Goal: Transaction & Acquisition: Download file/media

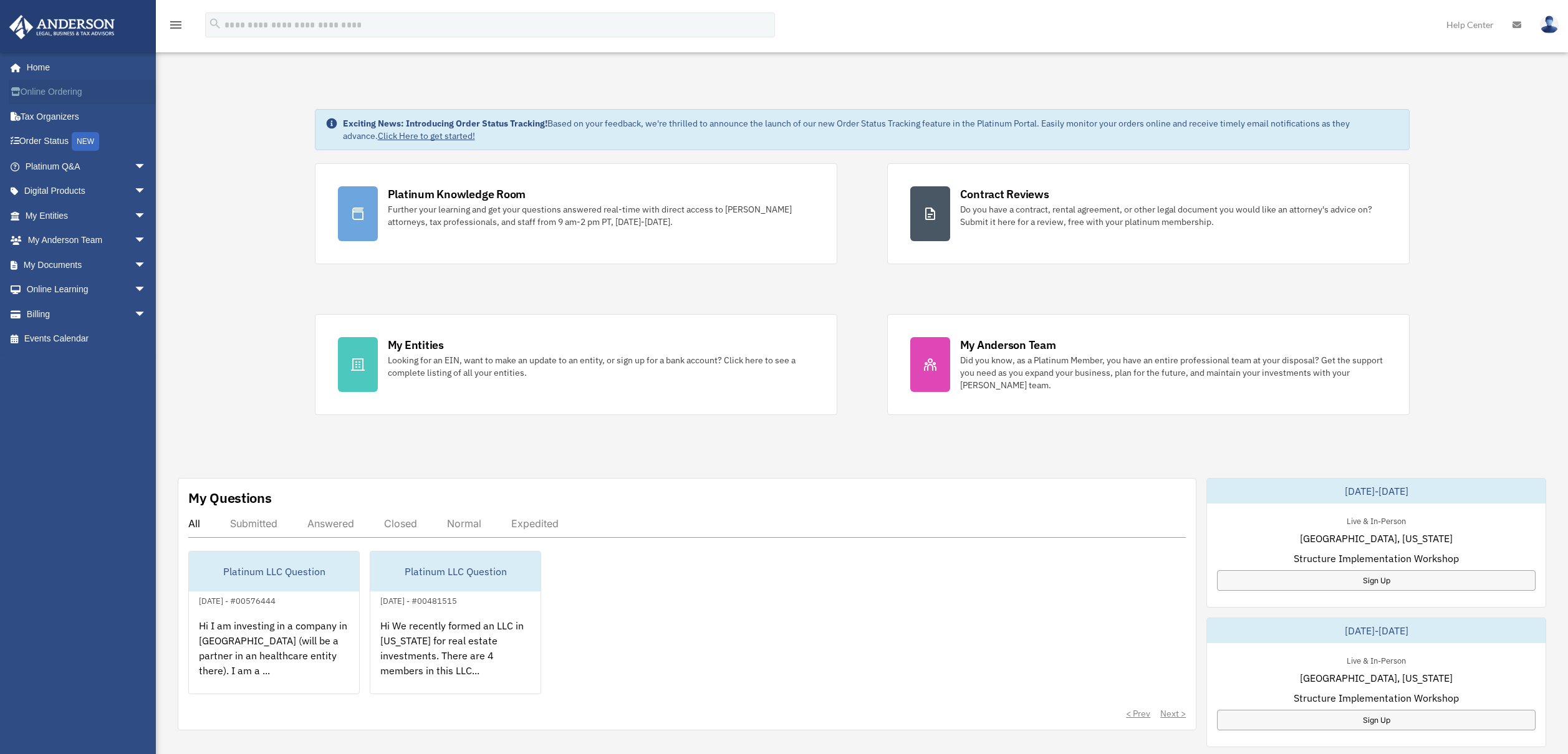
click at [68, 91] on link "Online Ordering" at bounding box center [86, 92] width 156 height 25
click at [134, 185] on span "arrow_drop_down" at bounding box center [146, 191] width 25 height 25
click at [93, 273] on div "Virtual Bookkeeping" at bounding box center [96, 265] width 106 height 16
click at [134, 396] on span "arrow_drop_down" at bounding box center [146, 388] width 25 height 25
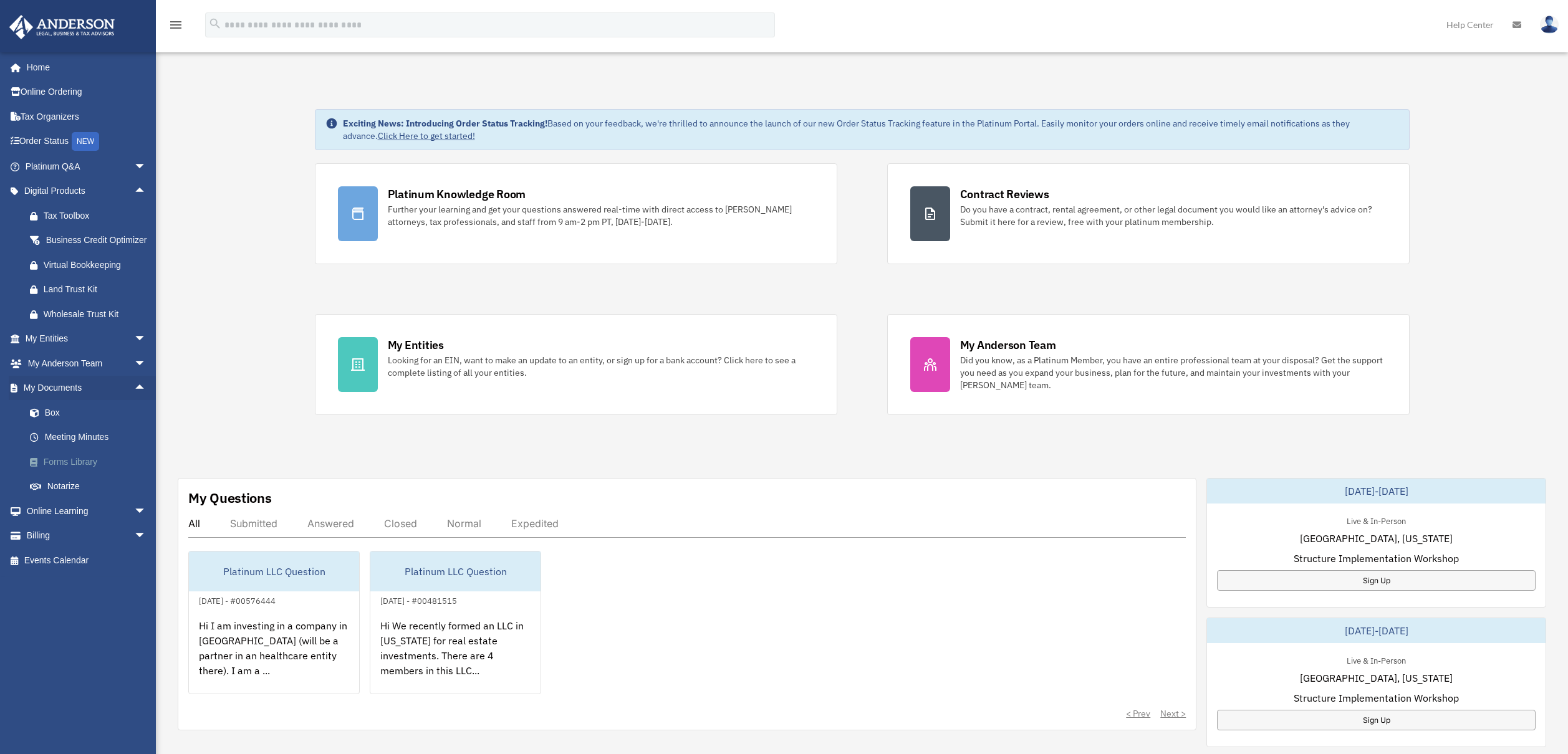
click at [73, 470] on link "Forms Library" at bounding box center [92, 462] width 148 height 25
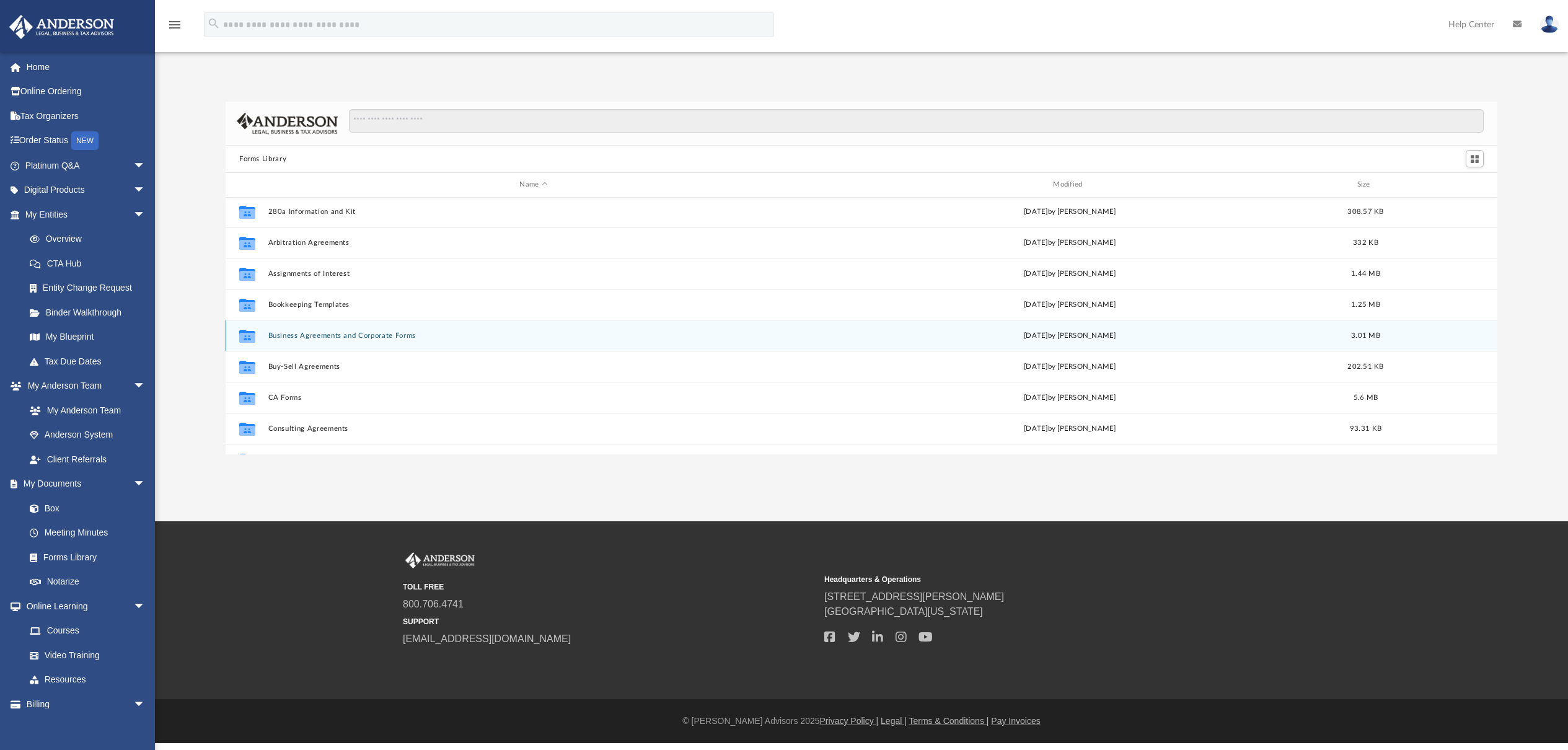
scroll to position [44, 0]
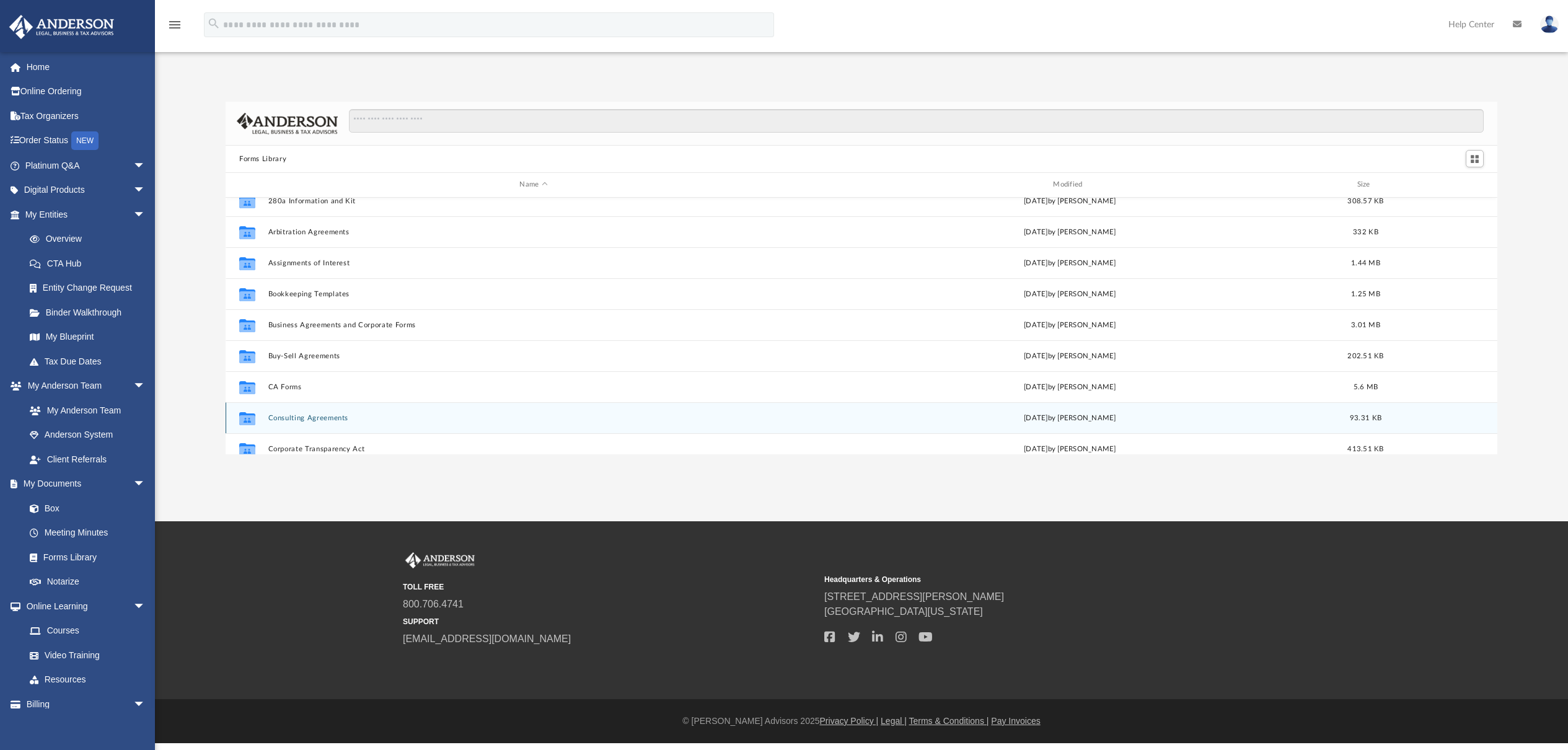
click at [313, 416] on button "Consulting Agreements" at bounding box center [534, 418] width 531 height 8
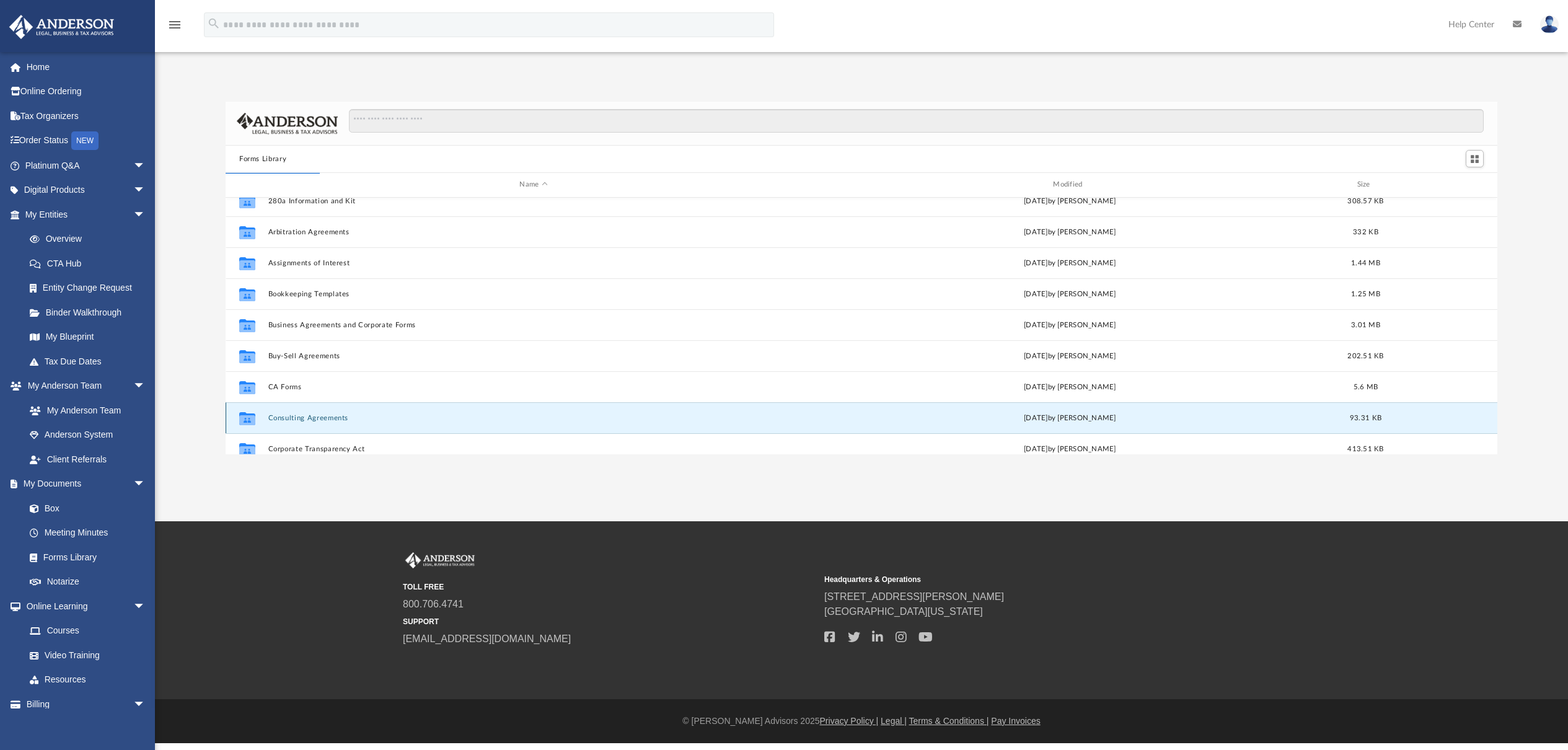
scroll to position [0, 0]
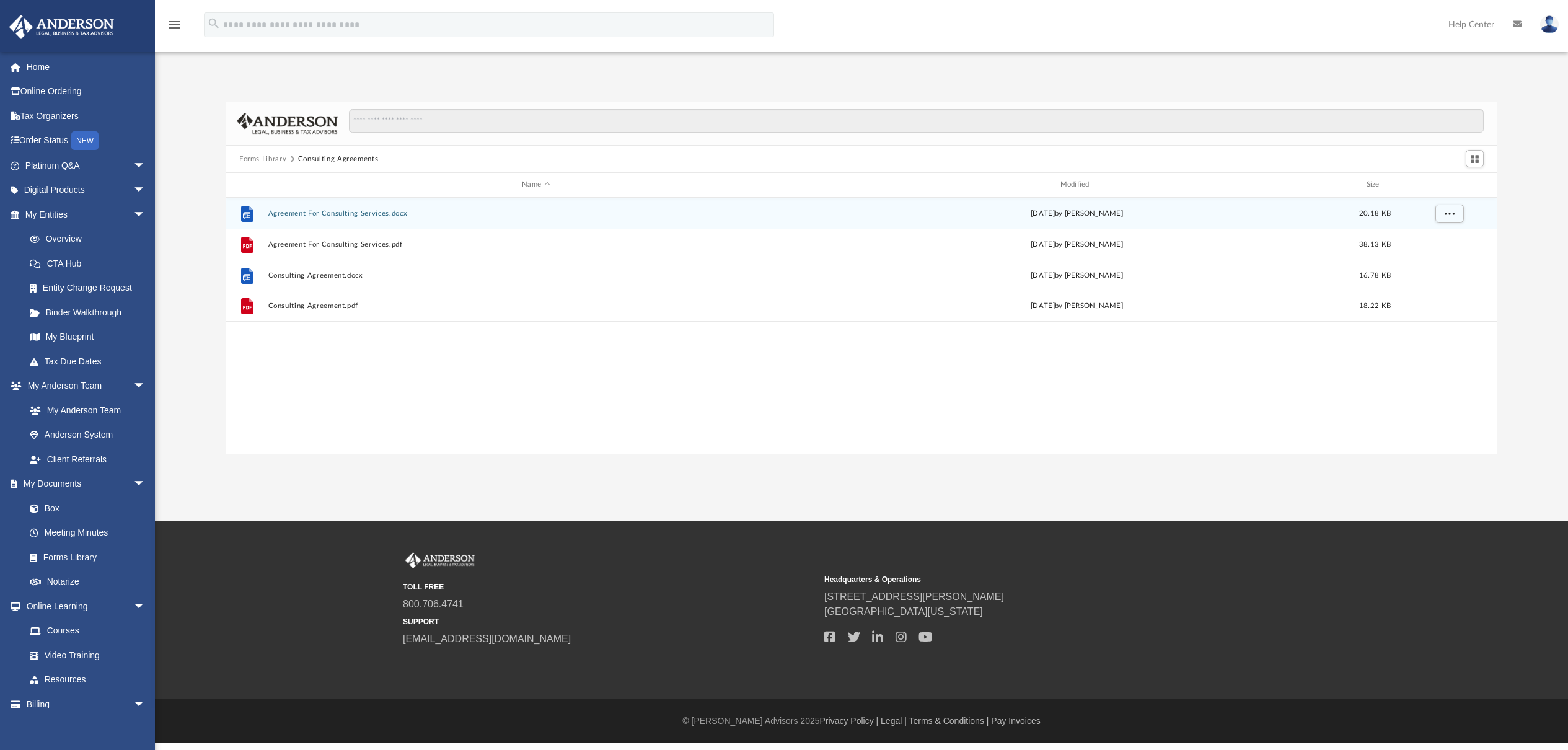
click at [346, 212] on button "Agreement For Consulting Services.docx" at bounding box center [536, 214] width 535 height 8
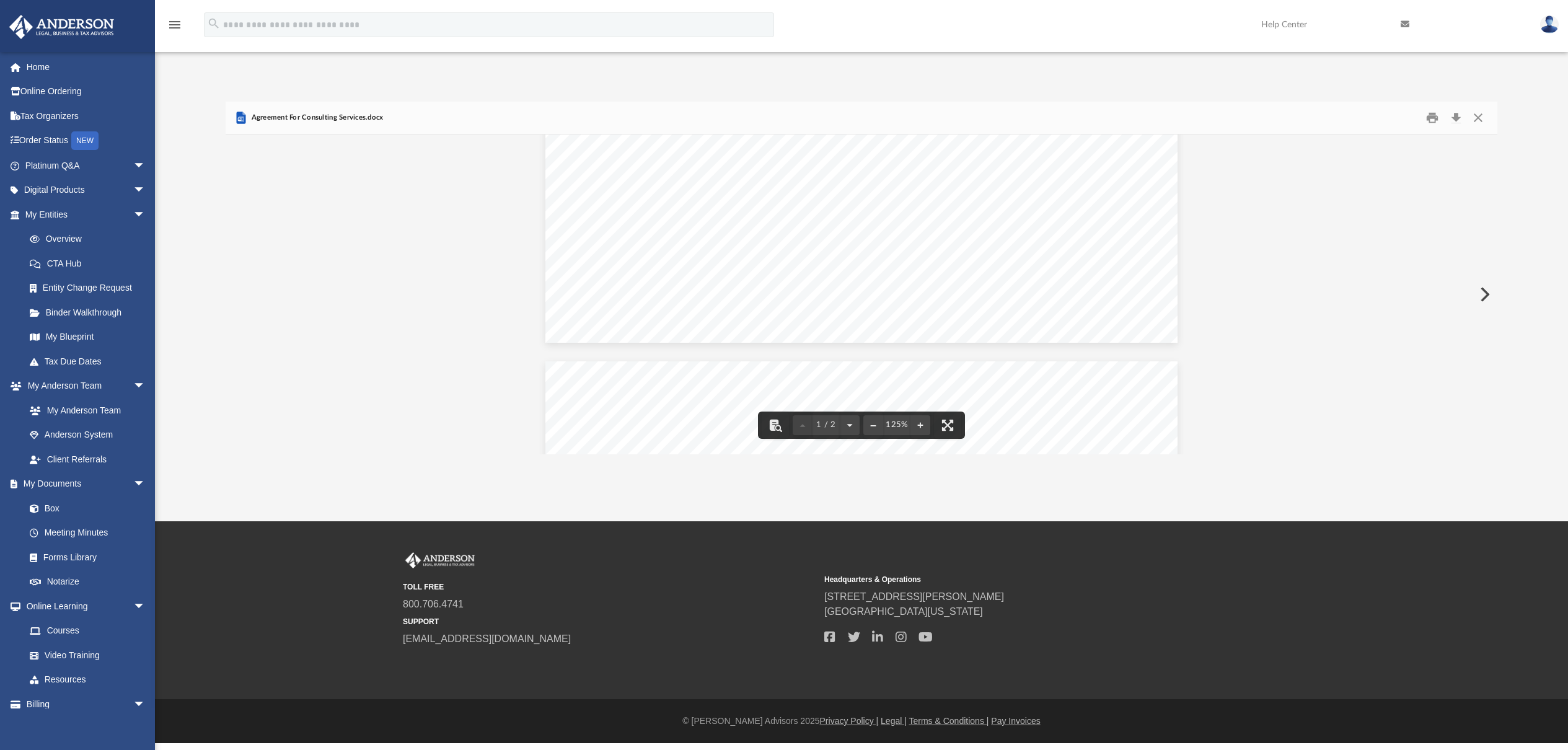
scroll to position [227, 0]
click at [1476, 116] on button "Close" at bounding box center [1478, 118] width 22 height 20
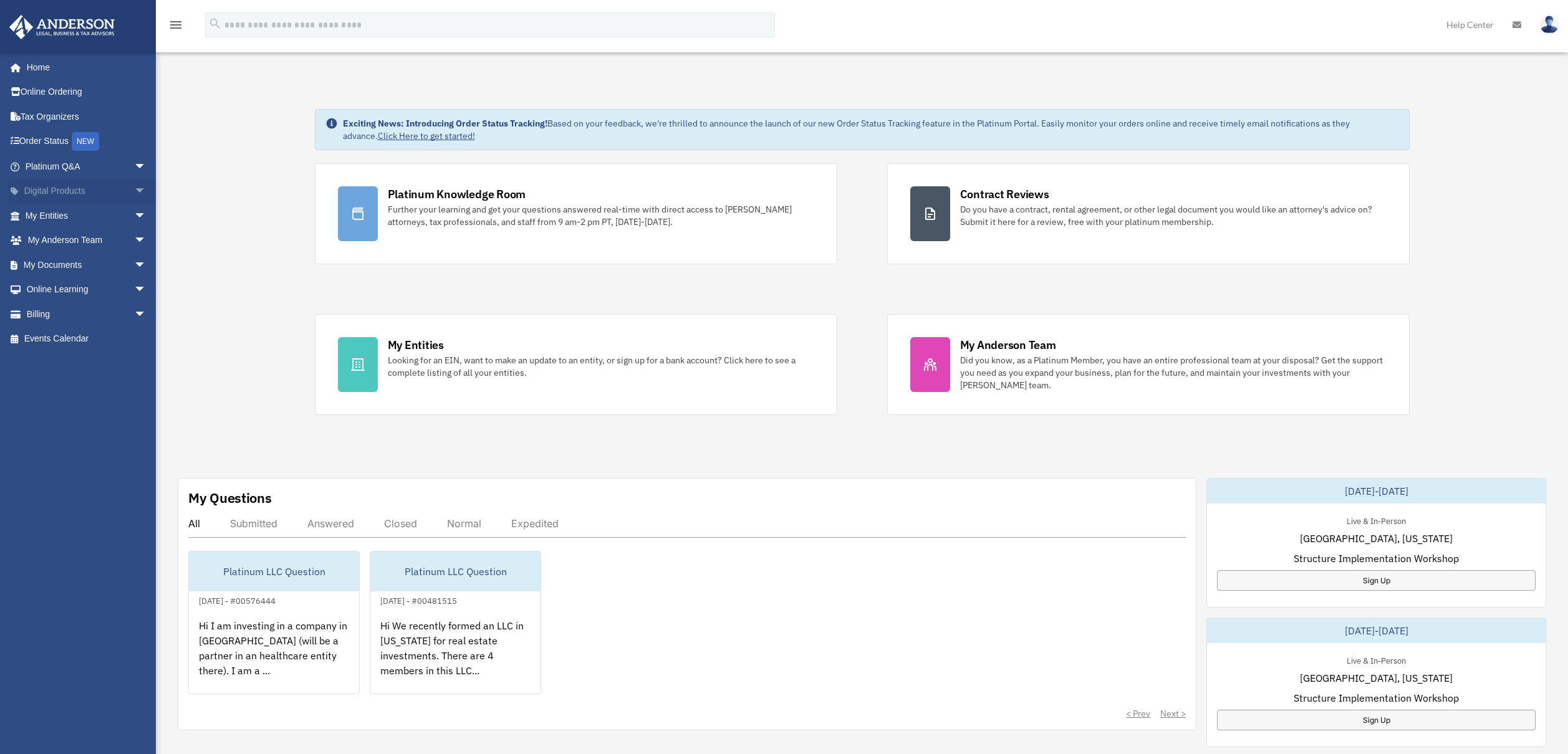
click at [134, 188] on span "arrow_drop_down" at bounding box center [146, 191] width 25 height 25
click at [134, 398] on span "arrow_drop_down" at bounding box center [146, 388] width 25 height 25
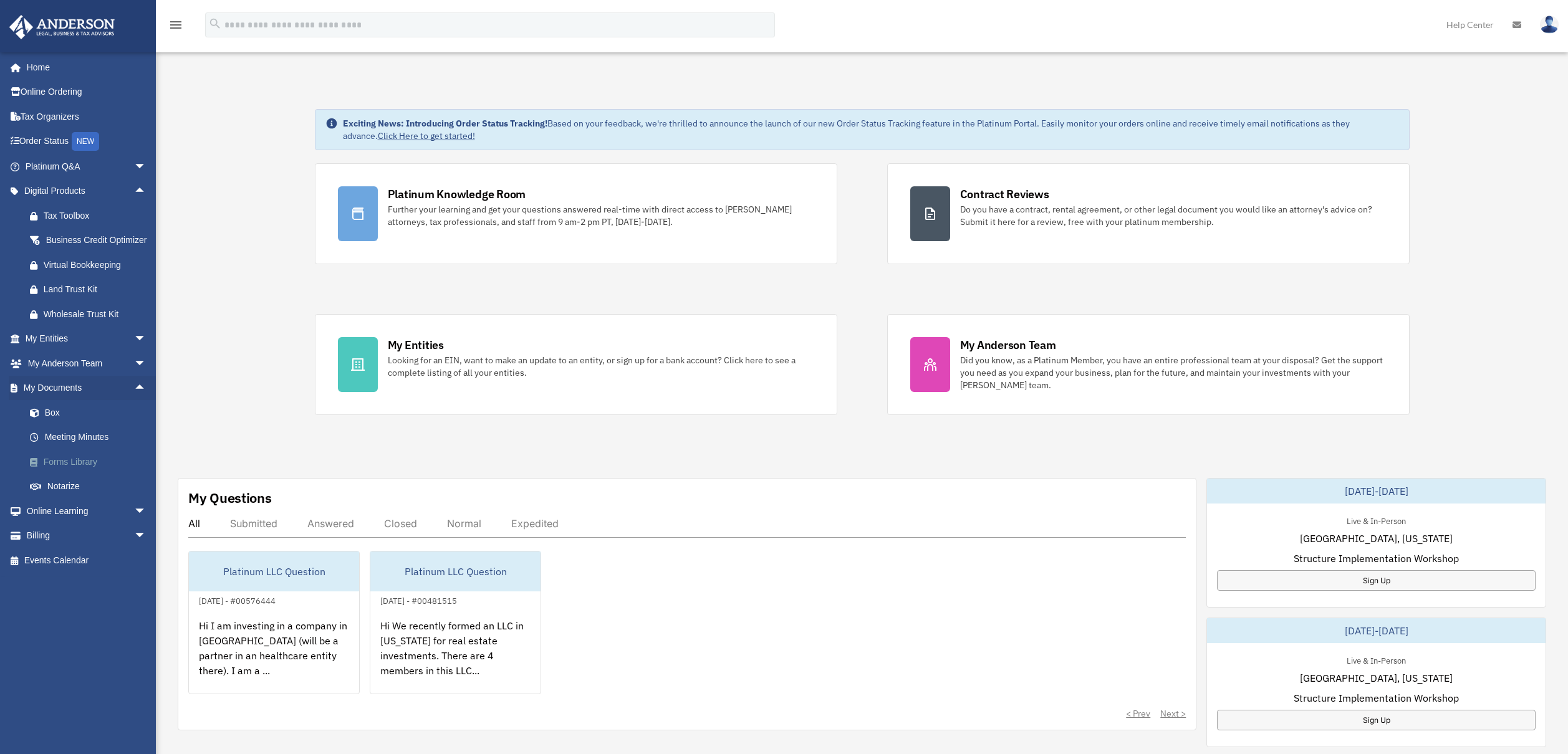
click at [82, 471] on link "Forms Library" at bounding box center [92, 462] width 148 height 25
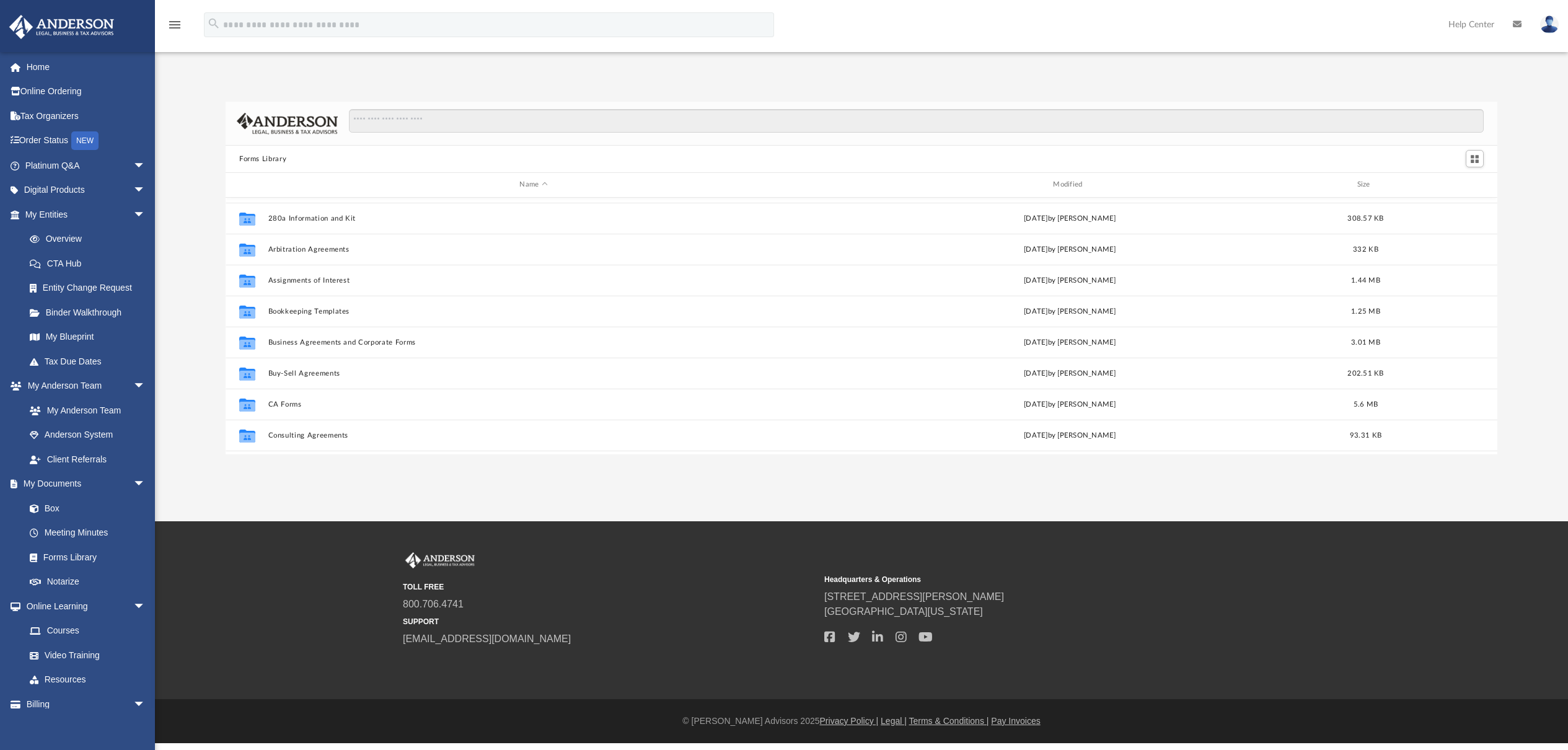
scroll to position [123, 0]
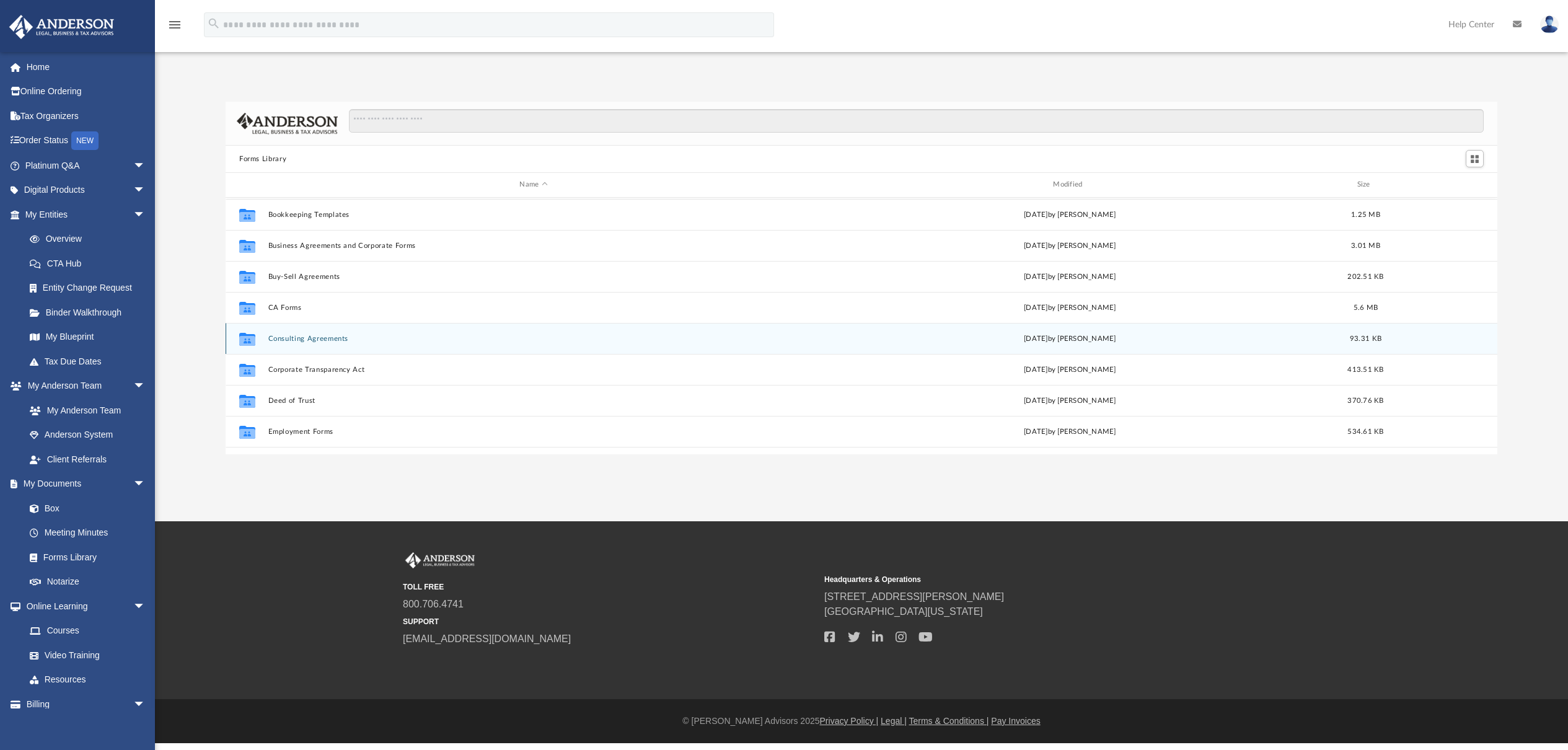
click at [335, 338] on button "Consulting Agreements" at bounding box center [534, 338] width 531 height 8
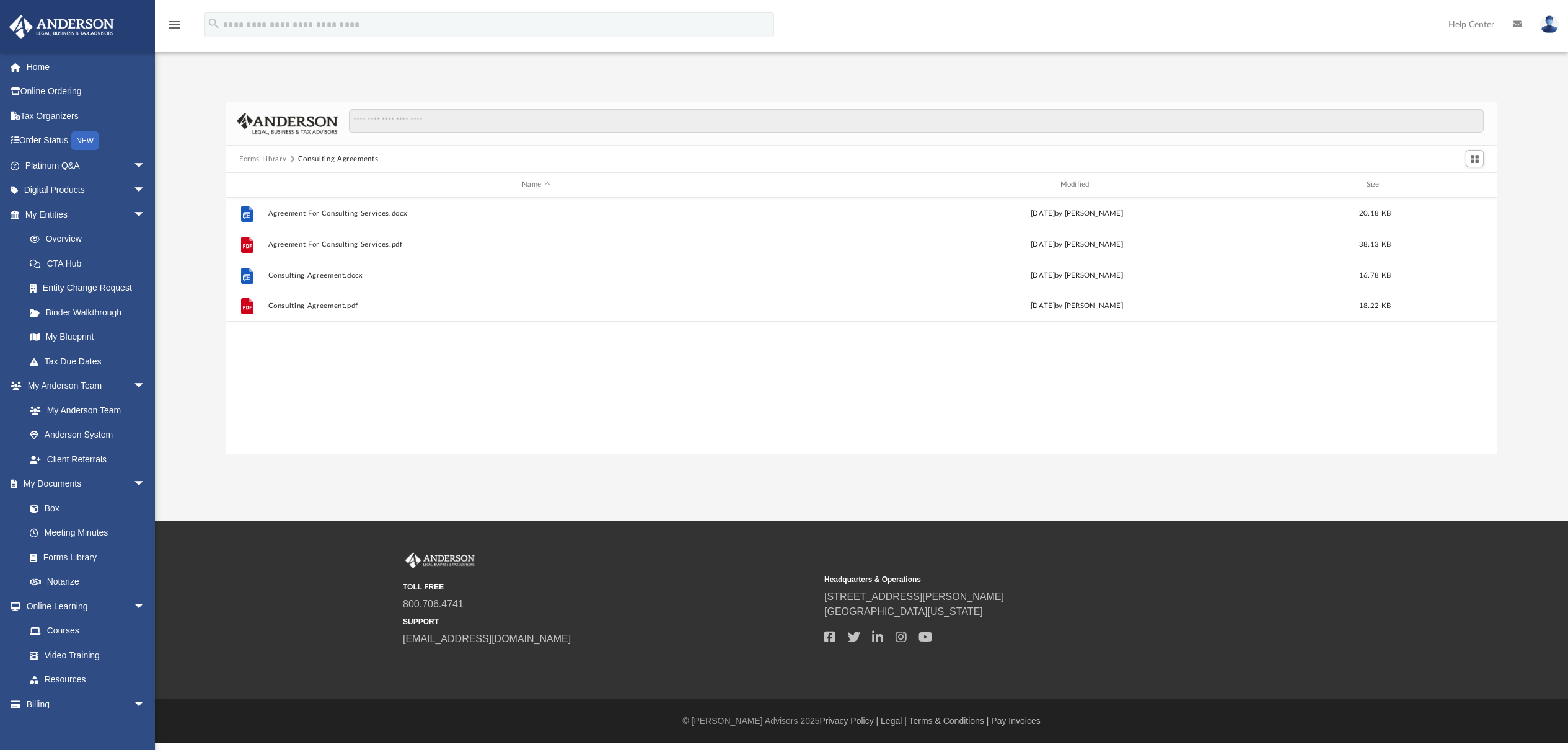
scroll to position [0, 0]
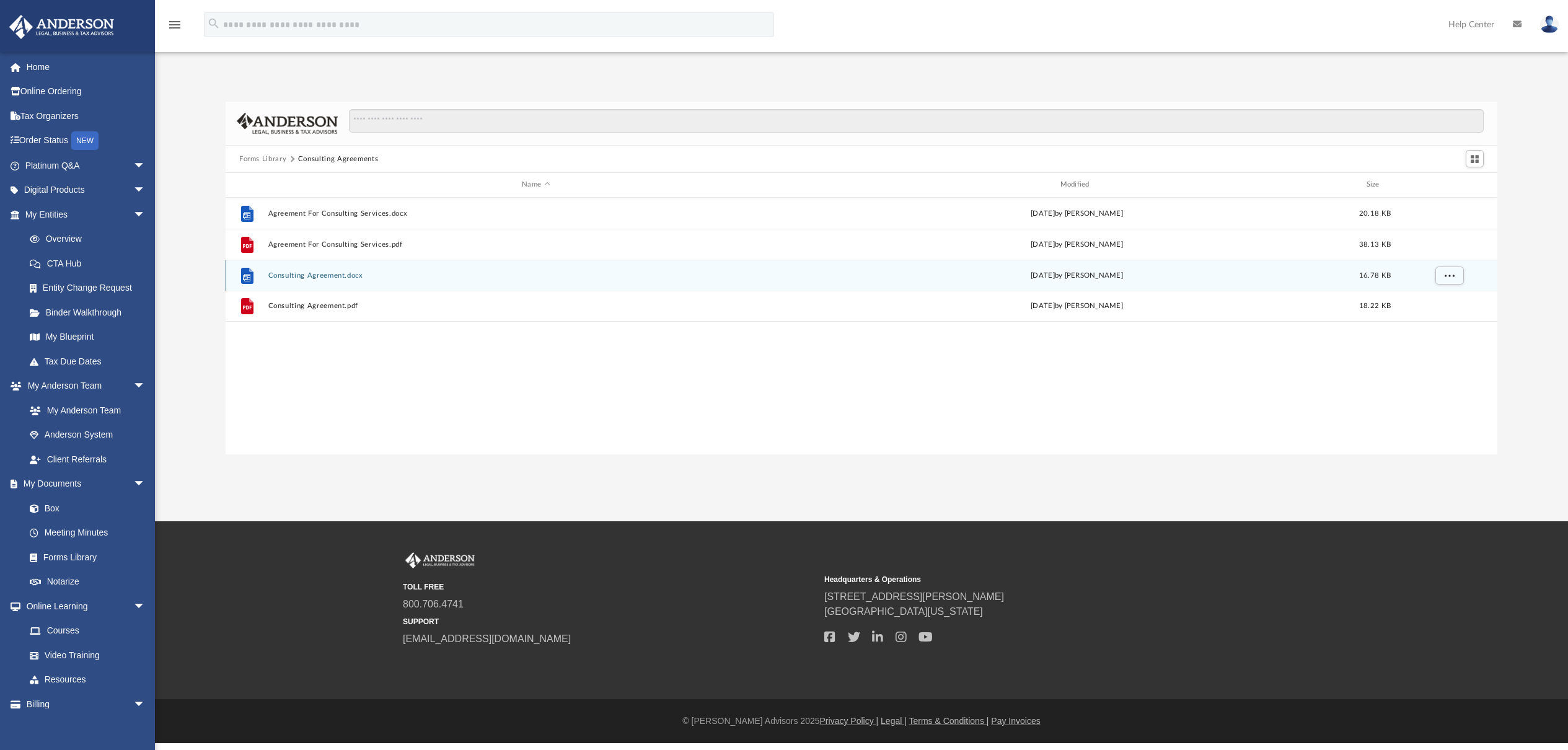
click at [339, 274] on button "Consulting Agreement.docx" at bounding box center [536, 275] width 535 height 8
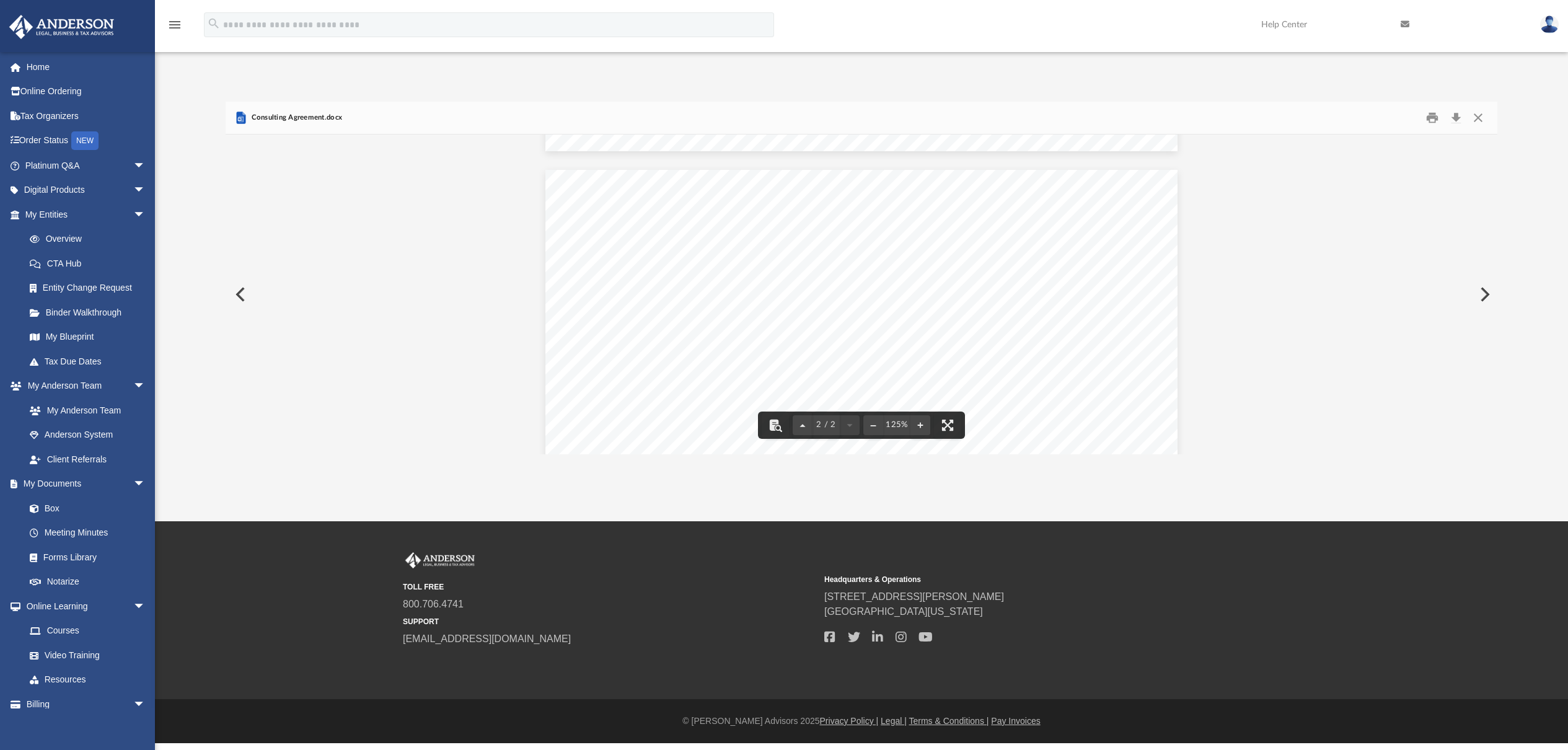
scroll to position [831, 0]
click at [1480, 115] on button "Close" at bounding box center [1478, 118] width 22 height 20
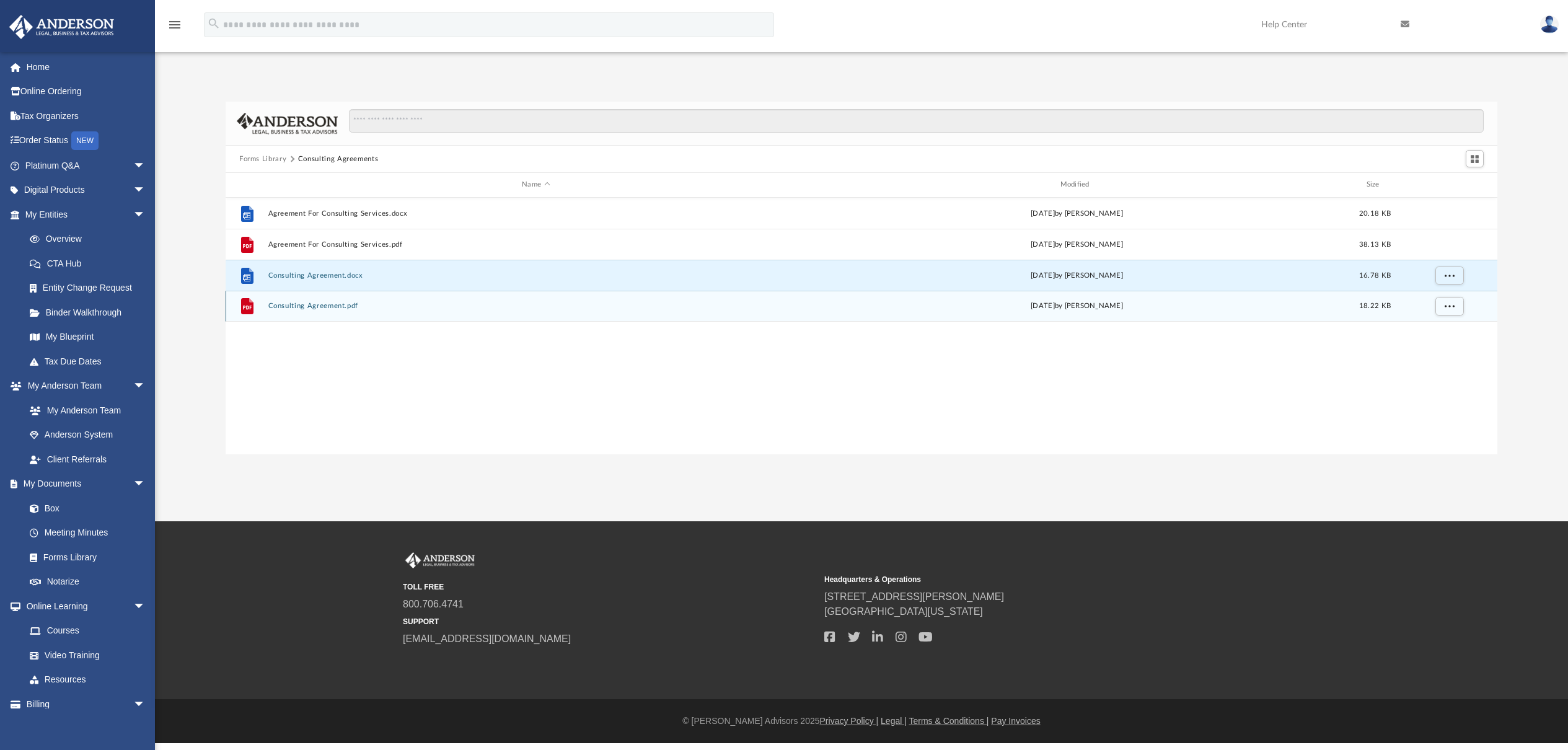
click at [340, 307] on button "Consulting Agreement.pdf" at bounding box center [536, 306] width 535 height 8
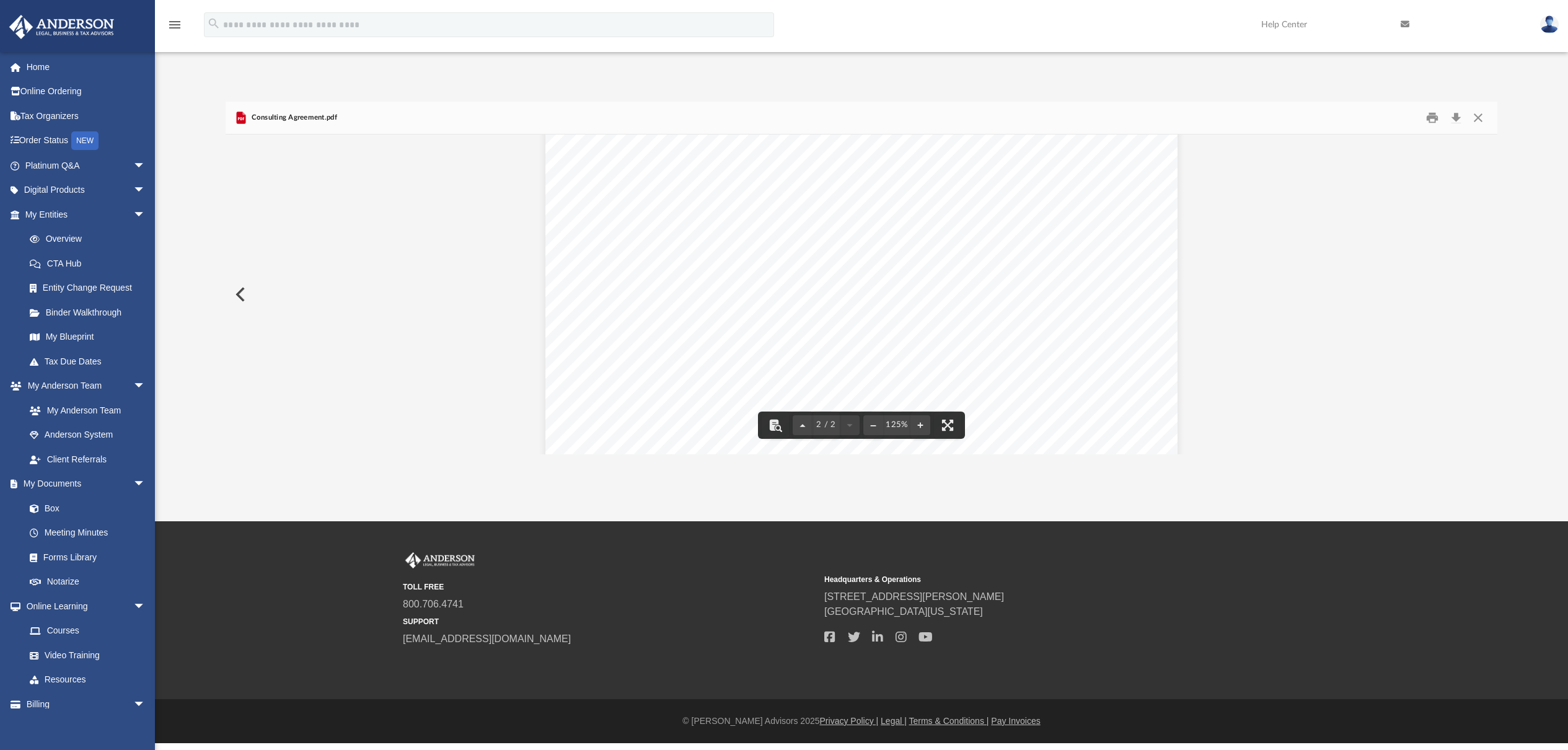
scroll to position [997, 0]
click at [1478, 114] on button "Close" at bounding box center [1478, 118] width 22 height 20
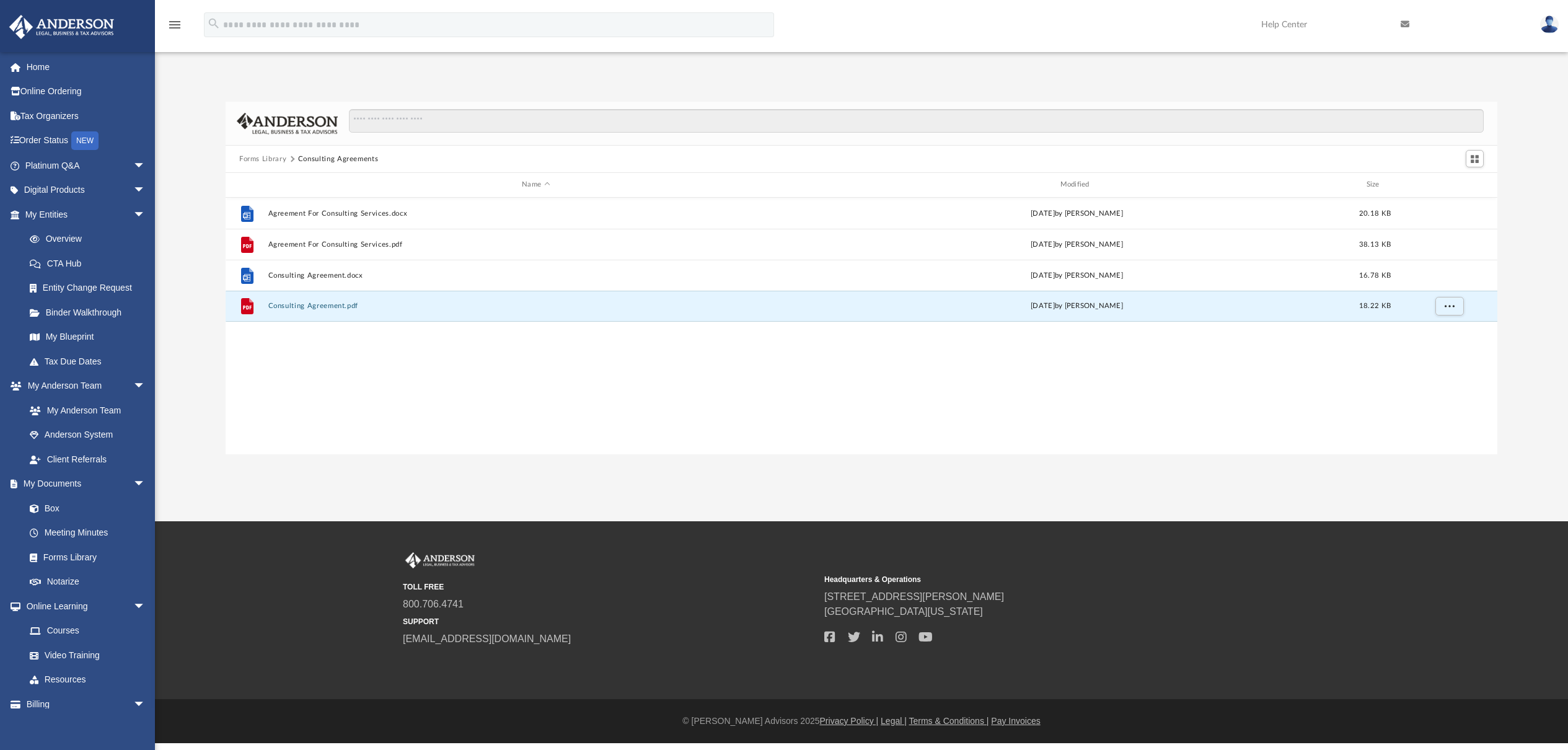
click at [277, 159] on button "Forms Library" at bounding box center [263, 159] width 47 height 11
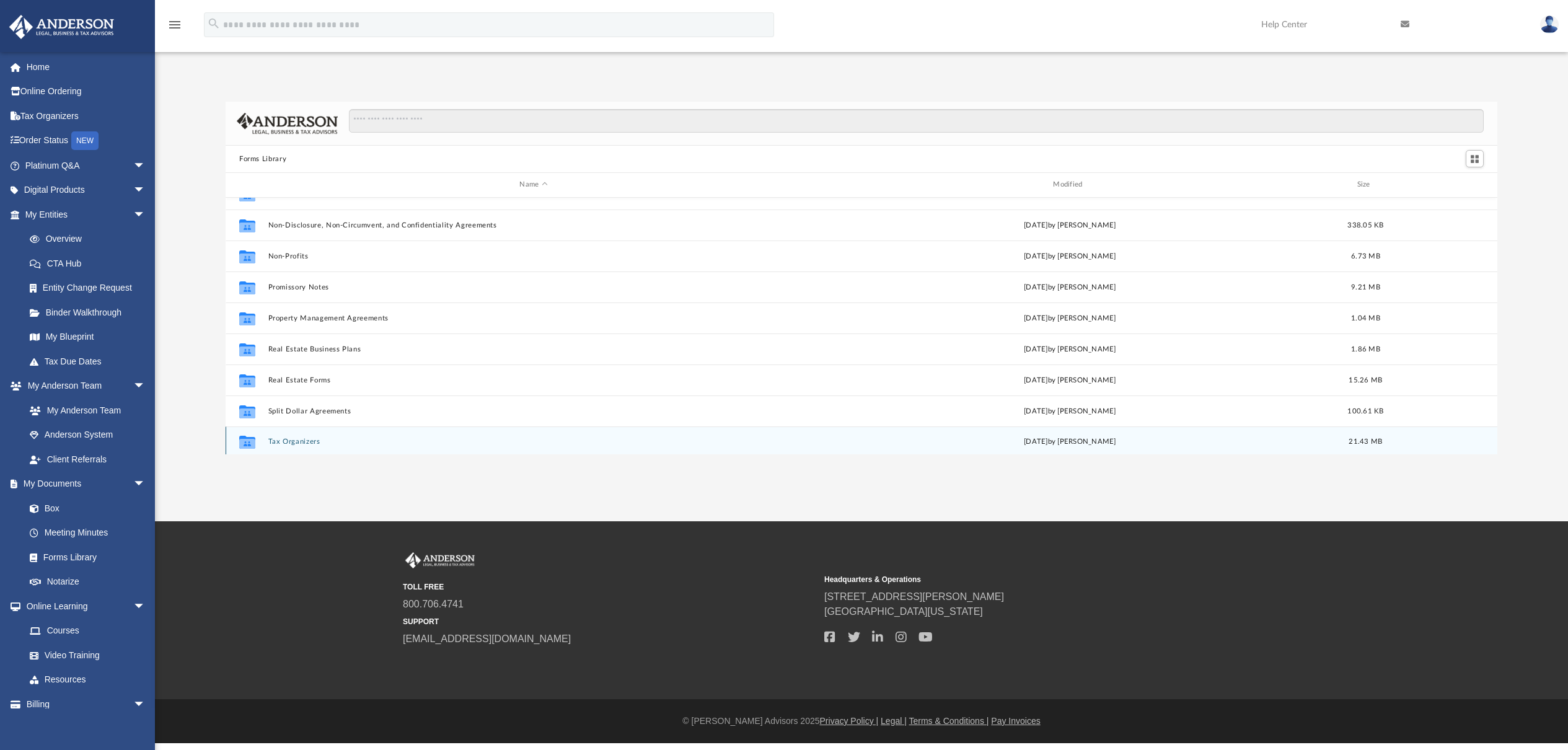
scroll to position [673, 0]
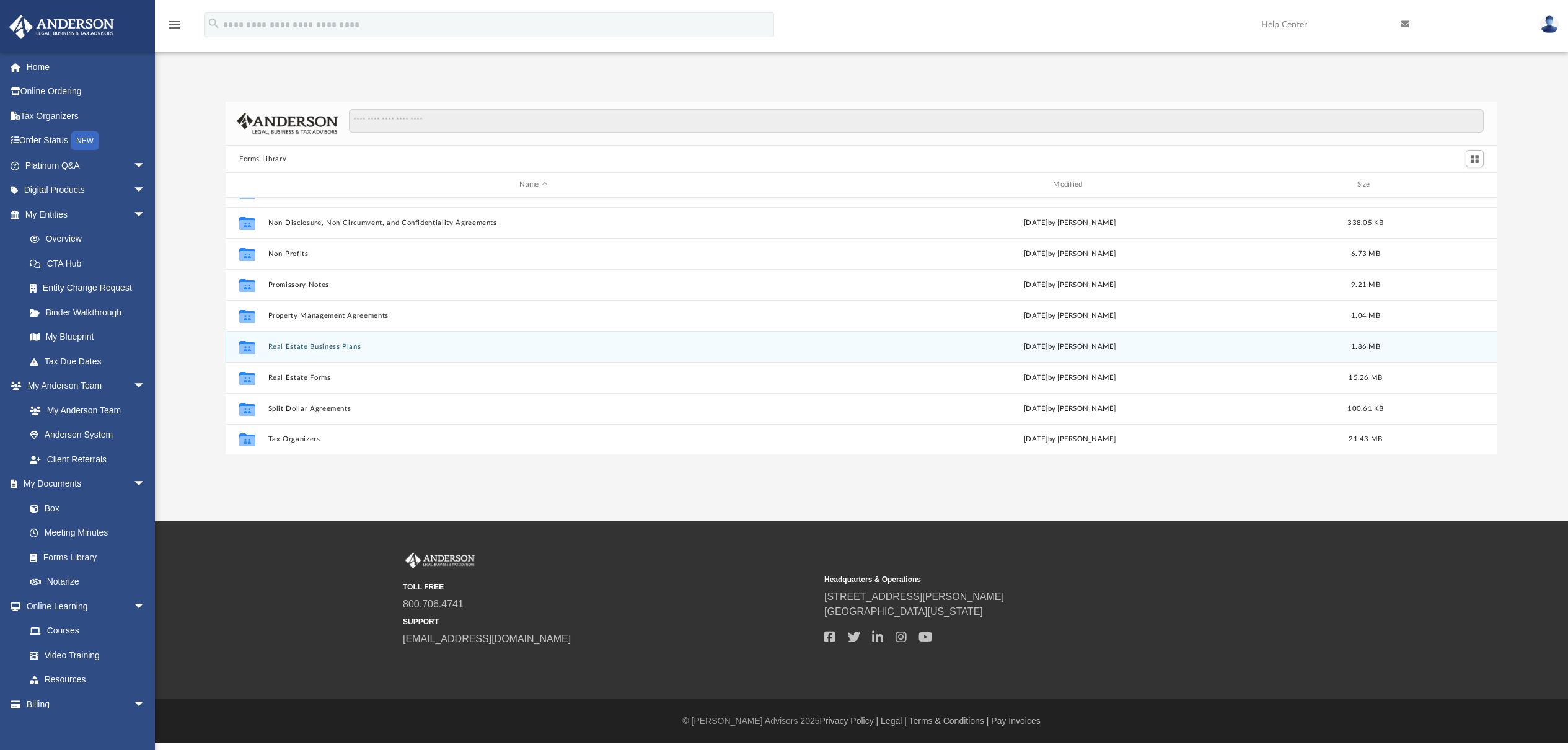
click at [345, 346] on button "Real Estate Business Plans" at bounding box center [534, 347] width 531 height 8
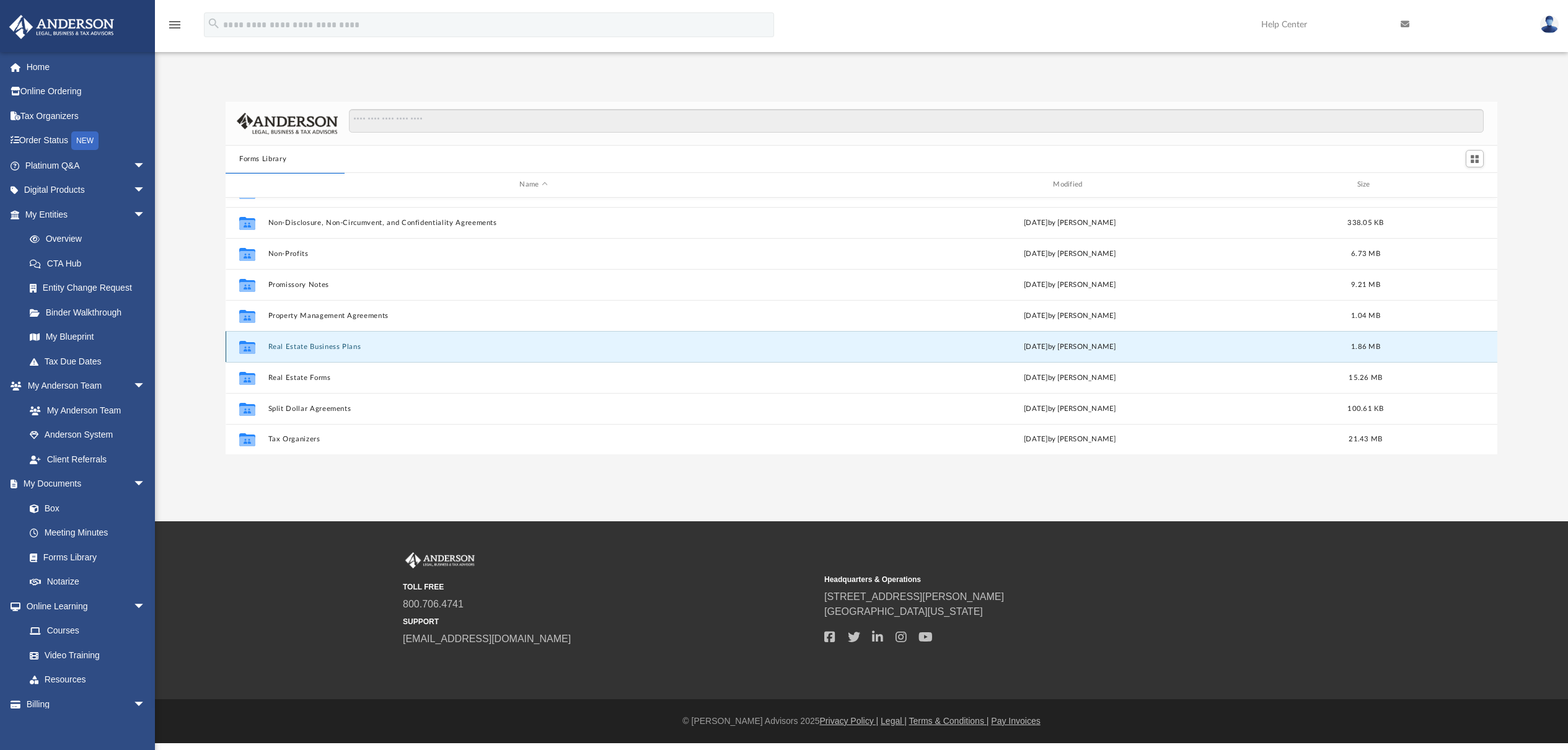
scroll to position [0, 0]
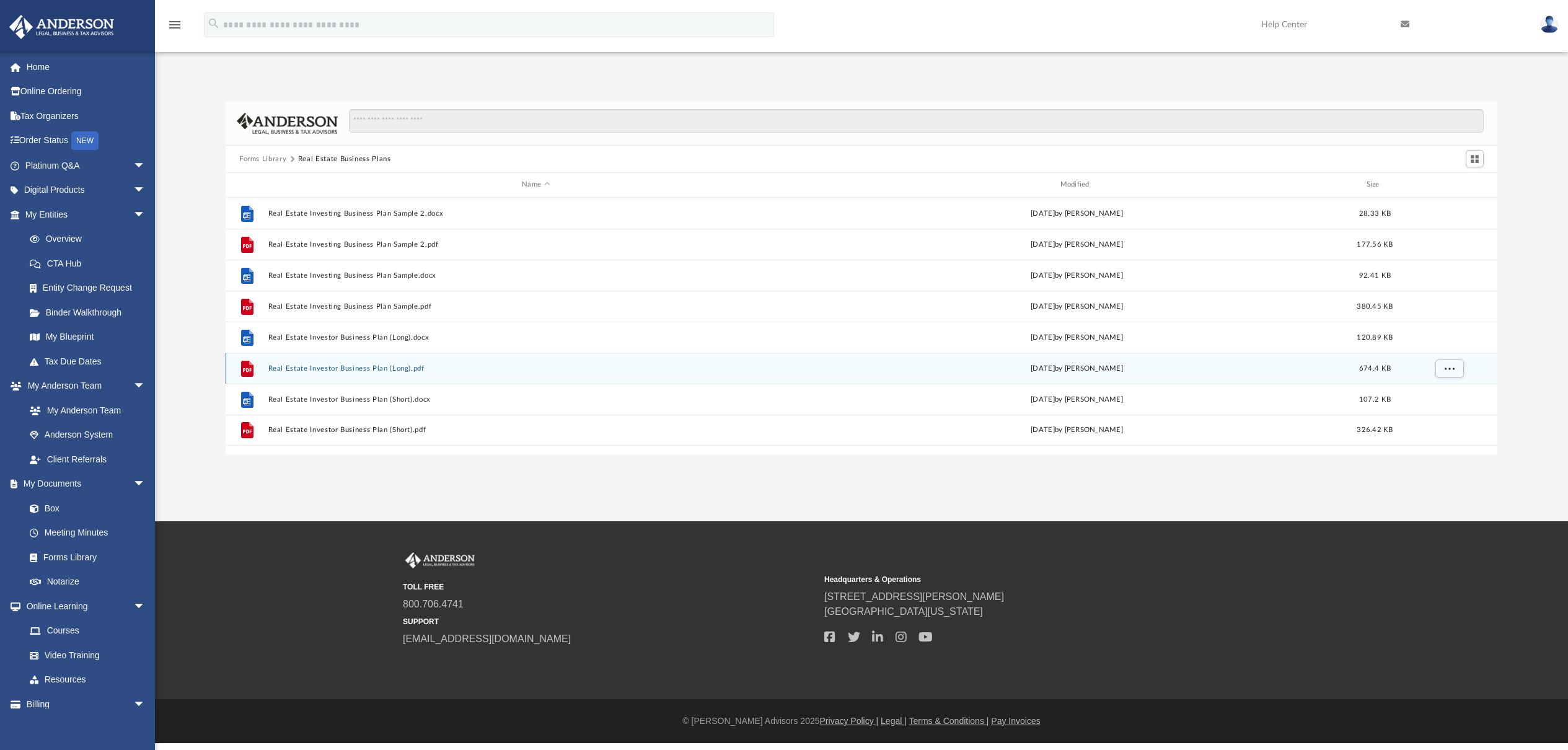
click at [353, 368] on button "Real Estate Investor Business Plan (Long).pdf" at bounding box center [536, 368] width 535 height 8
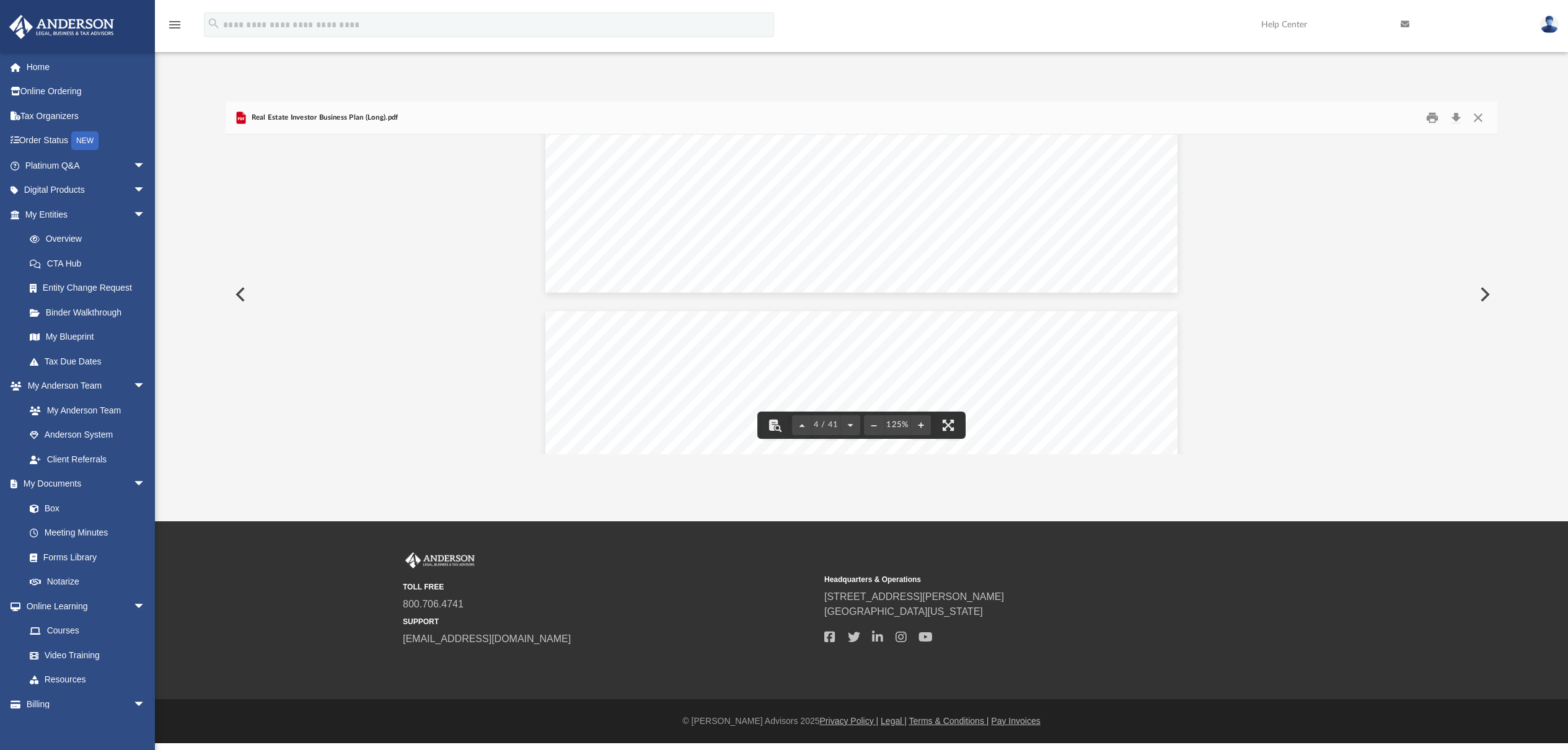
scroll to position [3289, 0]
click at [1475, 113] on button "Close" at bounding box center [1478, 118] width 22 height 20
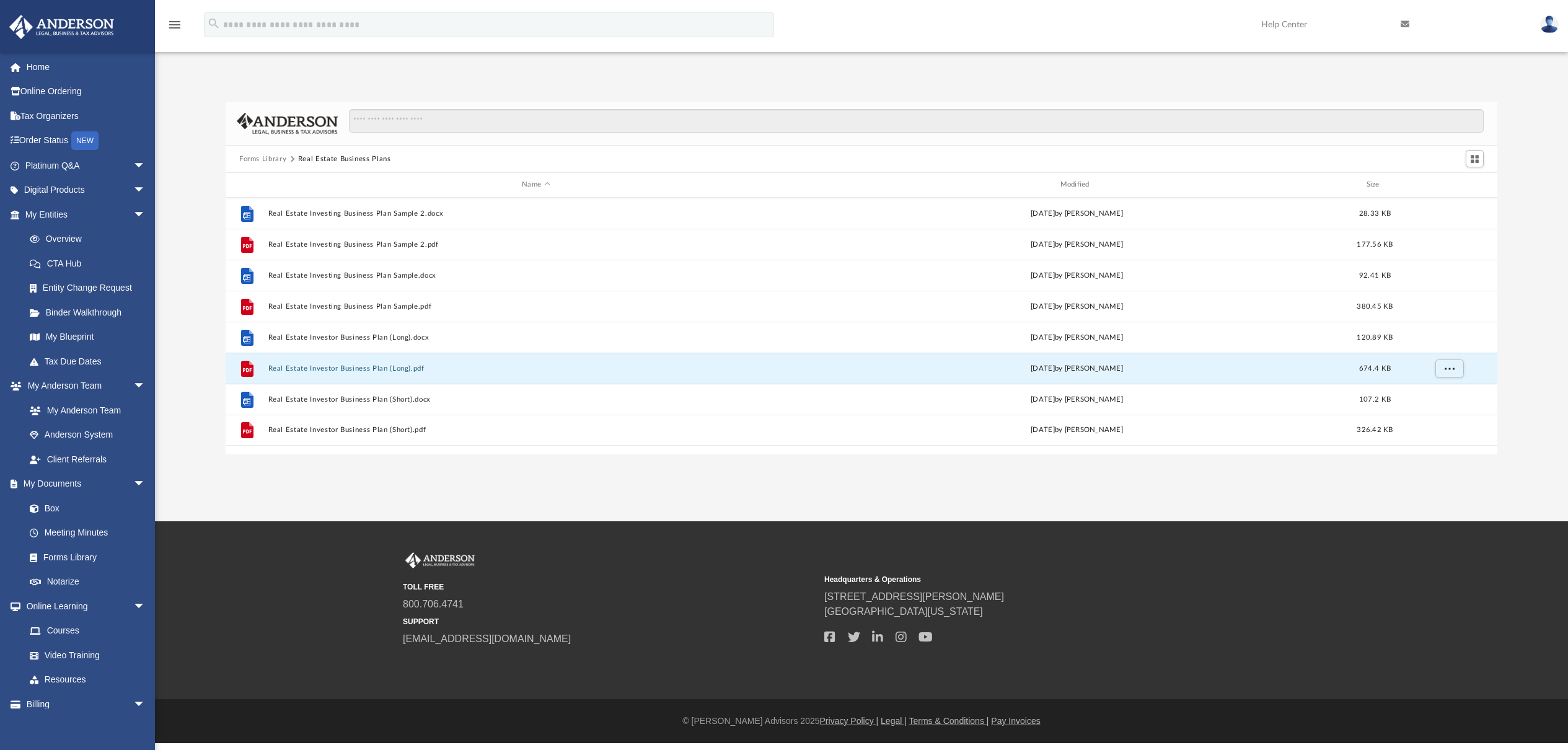
click at [281, 159] on button "Forms Library" at bounding box center [263, 159] width 47 height 11
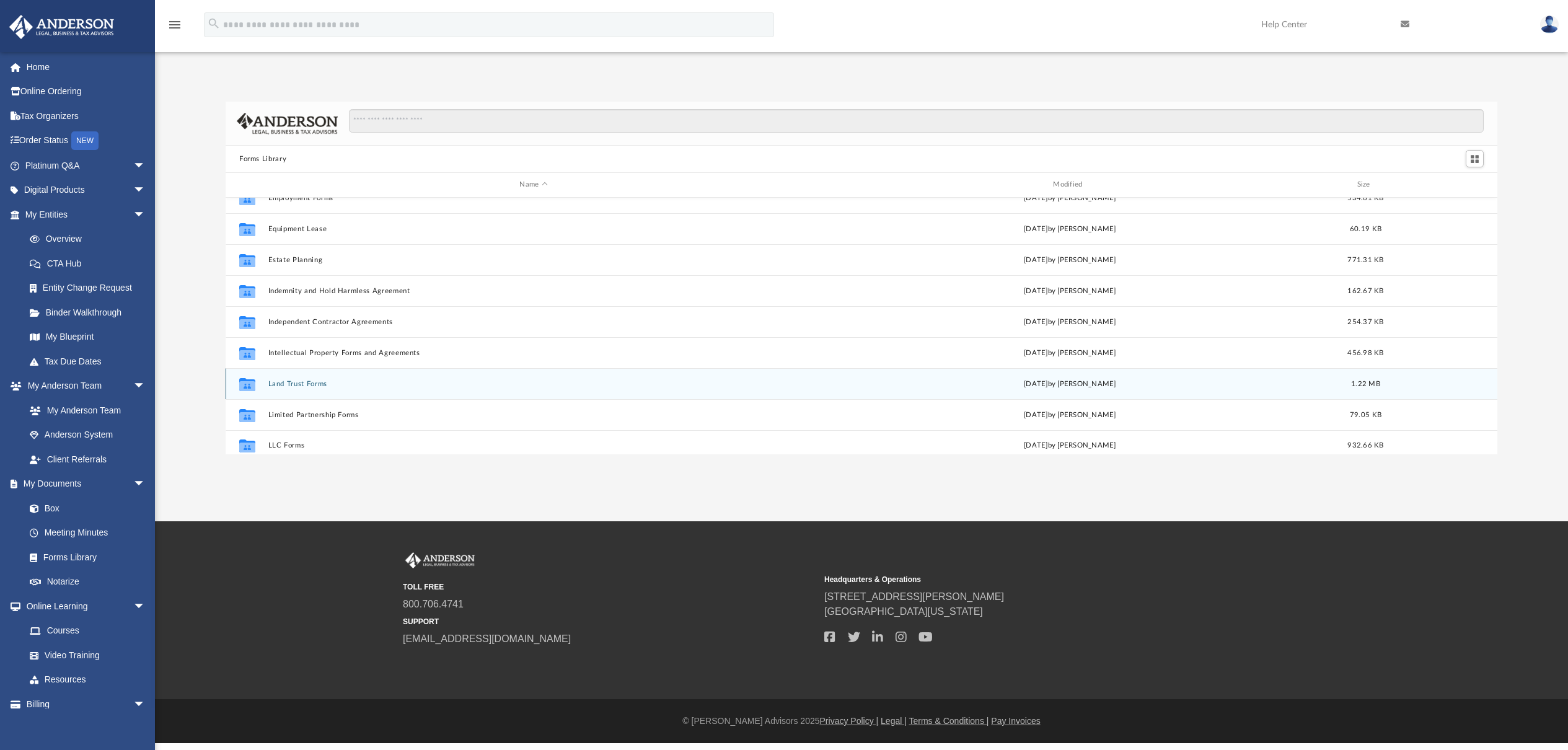
scroll to position [279, 0]
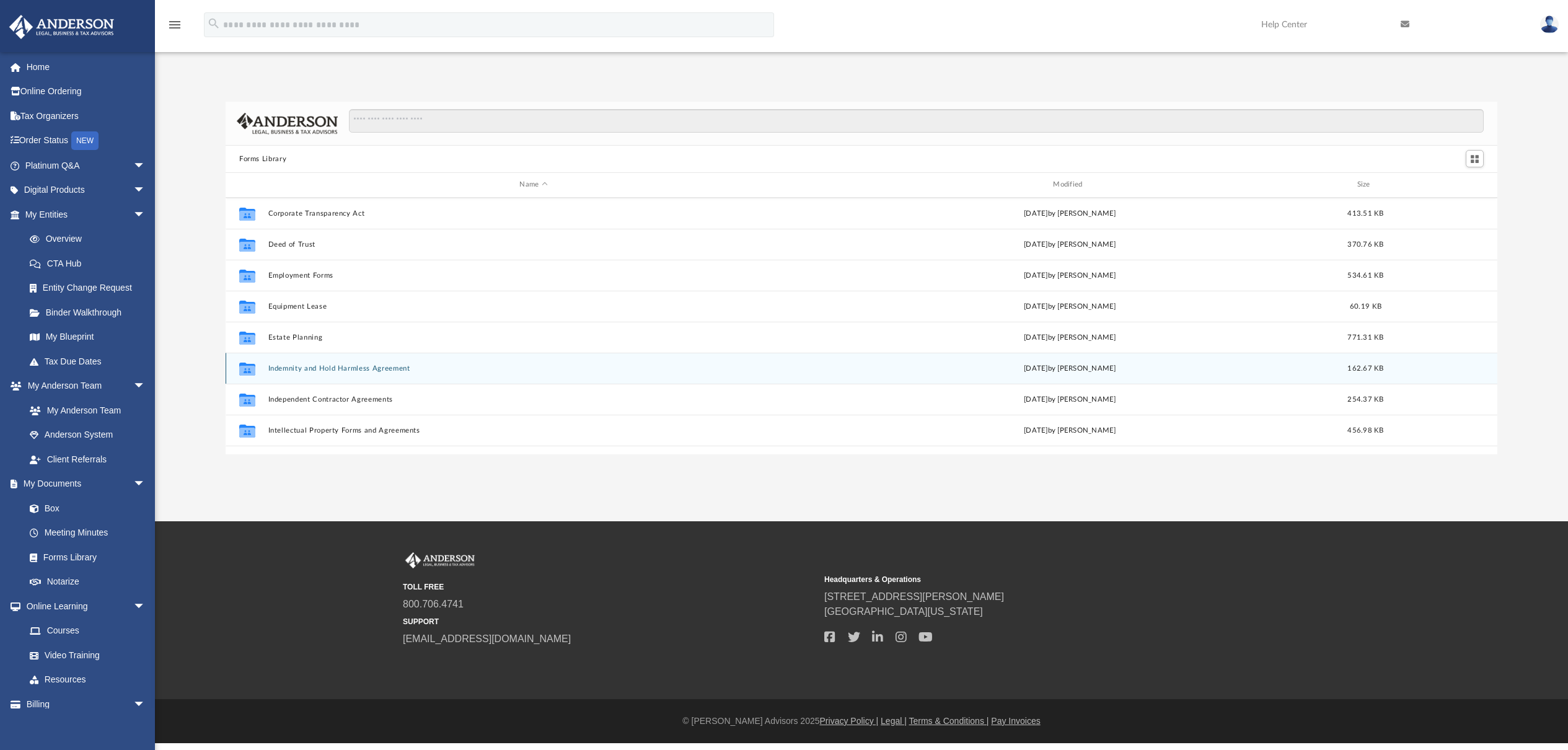
click at [384, 369] on button "Indemnity and Hold Harmless Agreement" at bounding box center [534, 368] width 531 height 8
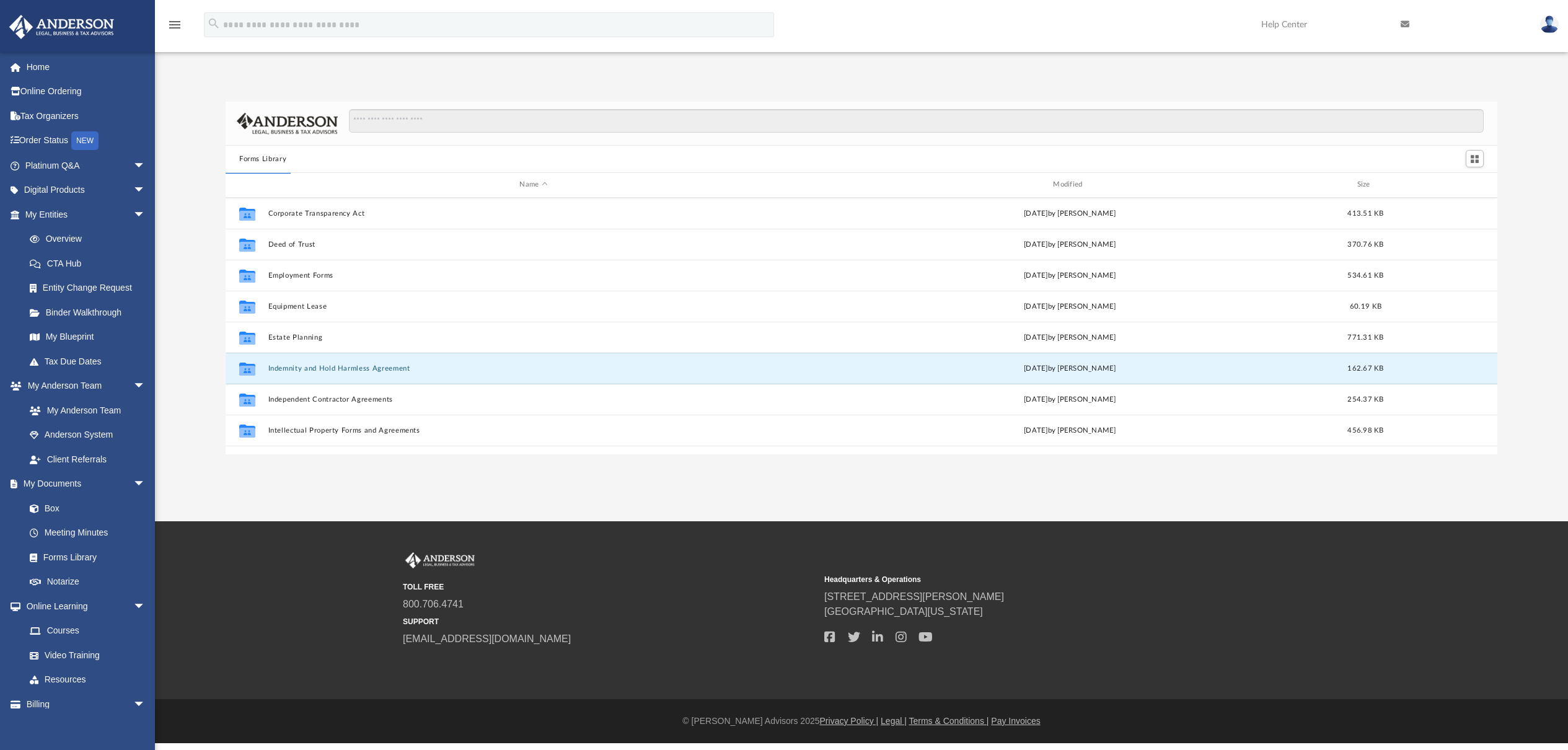
scroll to position [0, 0]
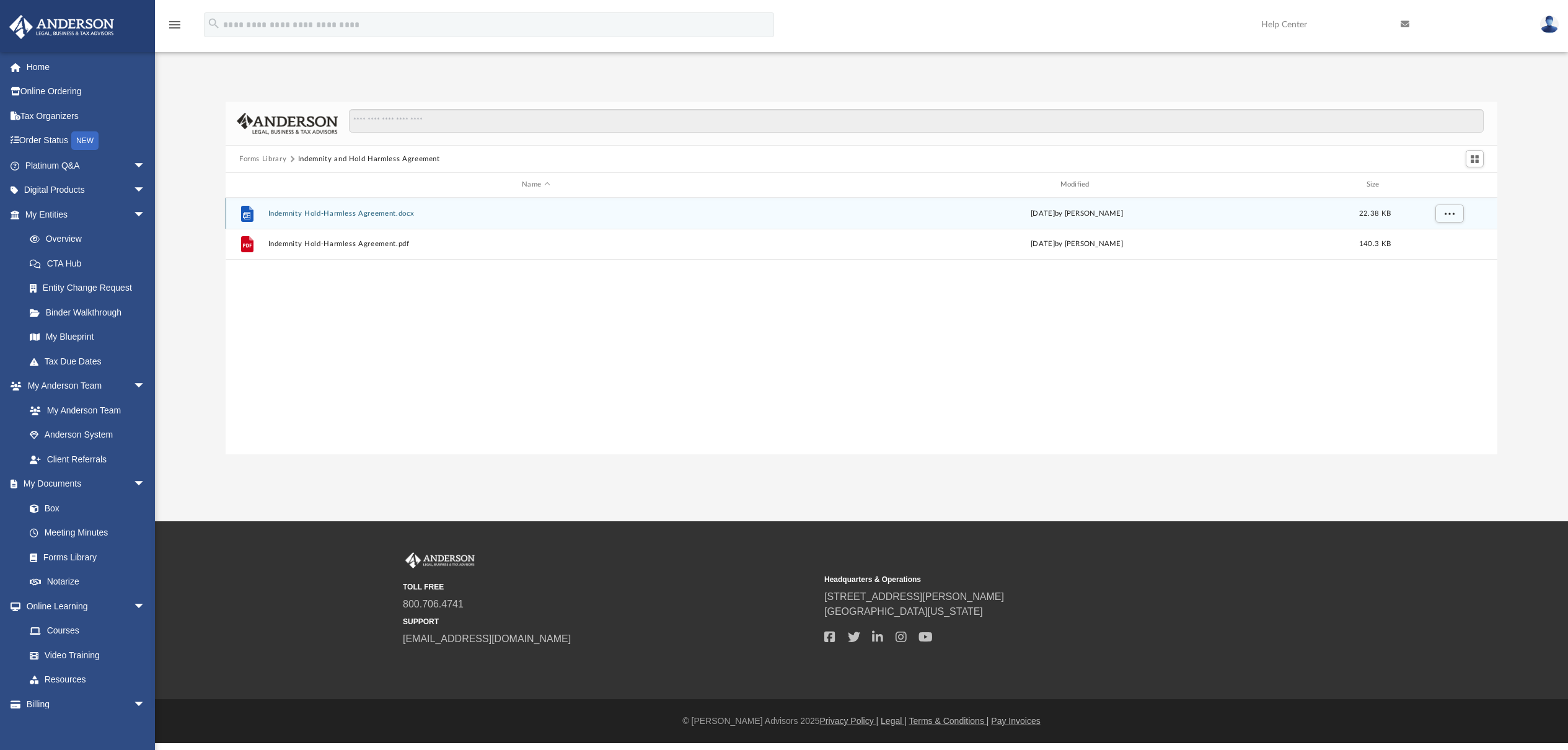
click at [359, 212] on button "Indemnity Hold-Harmless Agreement.docx" at bounding box center [536, 214] width 535 height 8
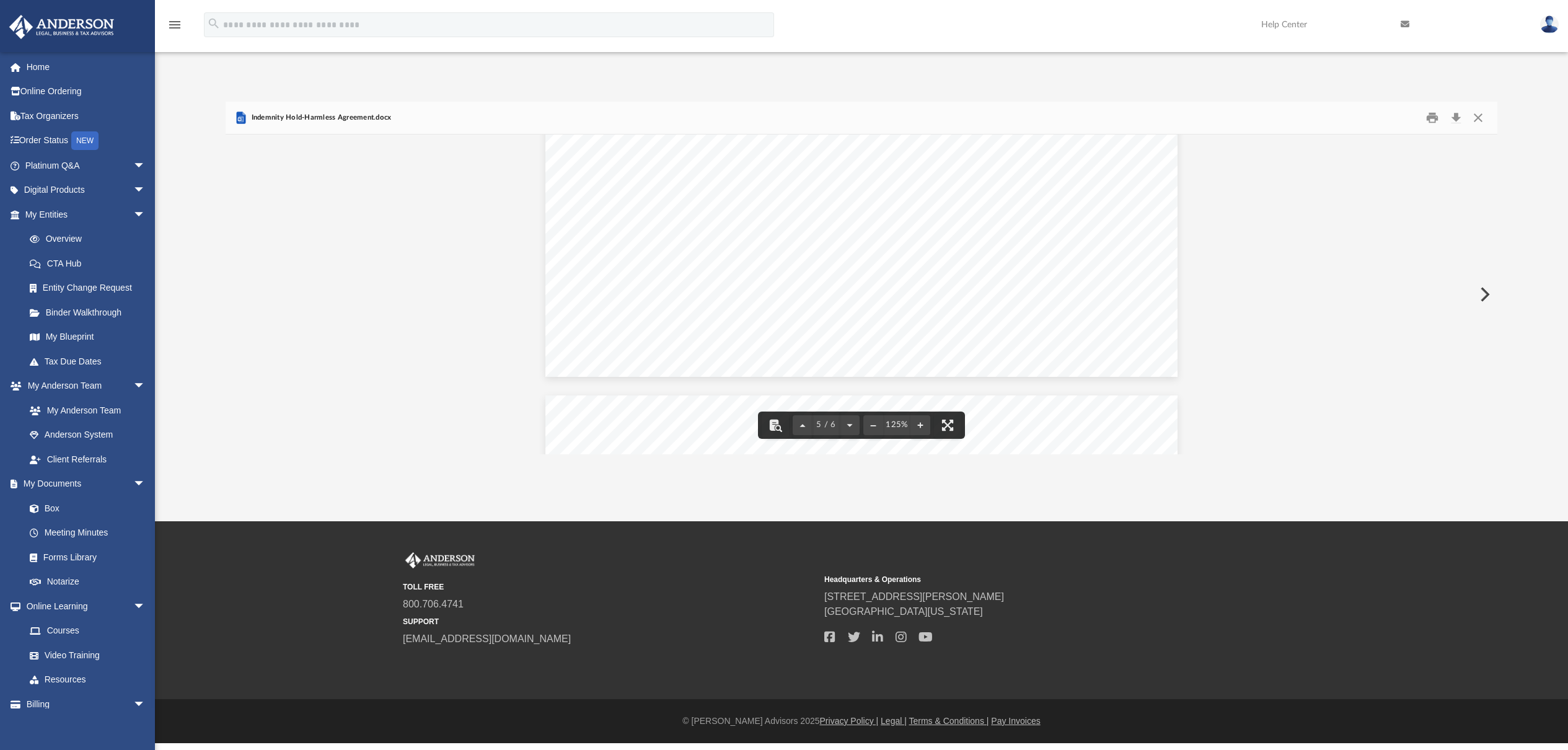
scroll to position [4041, 0]
click at [1483, 116] on button "Close" at bounding box center [1478, 118] width 22 height 20
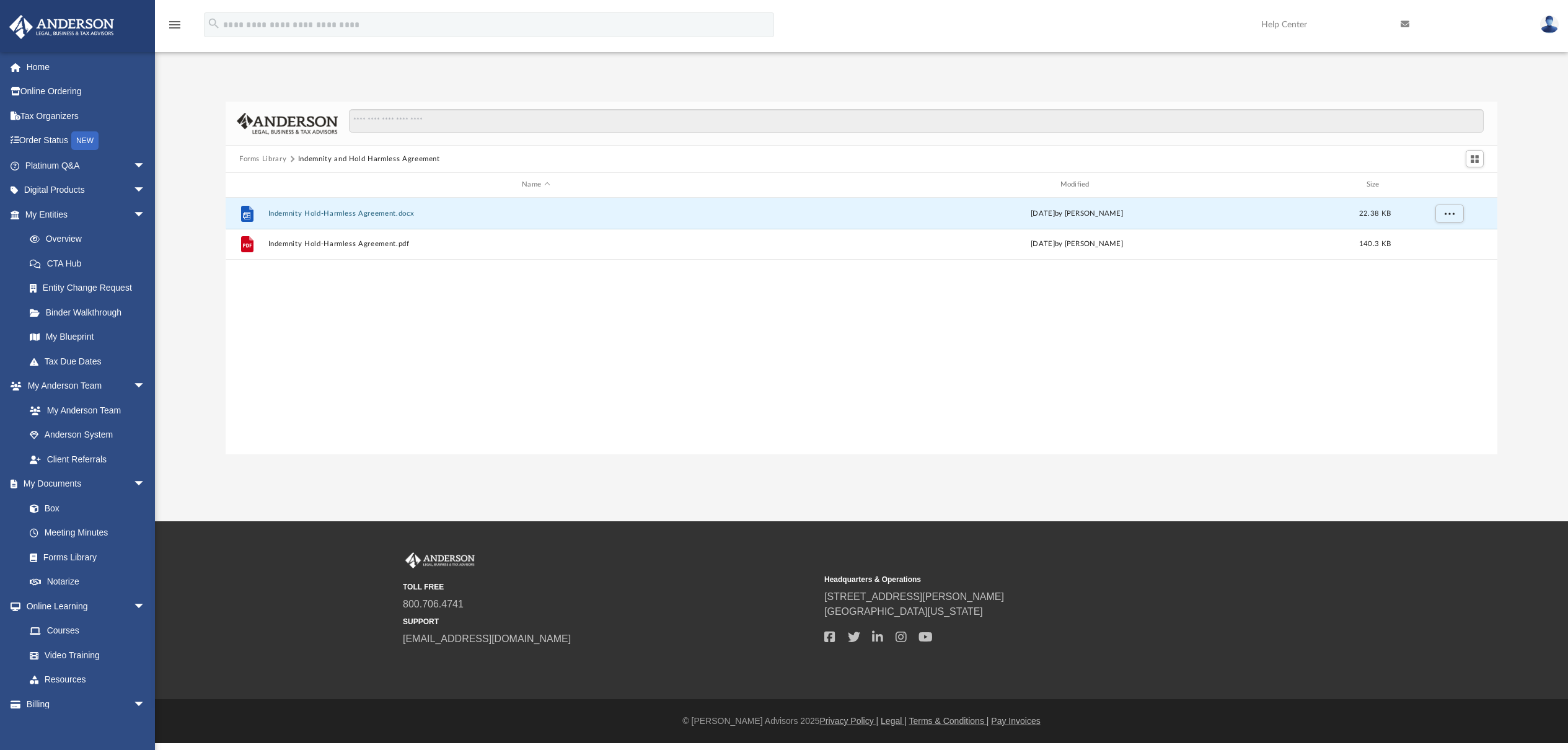
click at [279, 160] on button "Forms Library" at bounding box center [263, 159] width 47 height 11
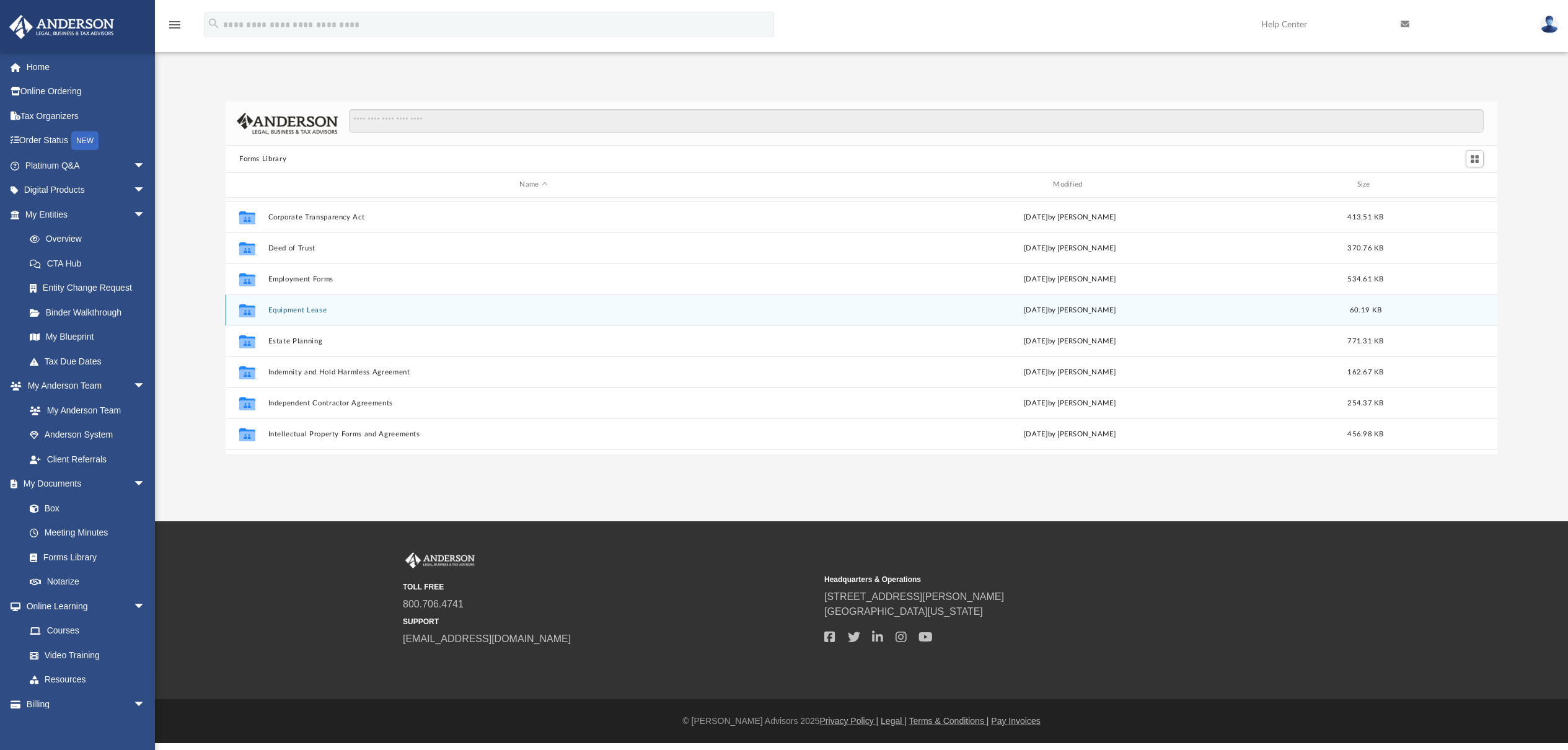
scroll to position [291, 0]
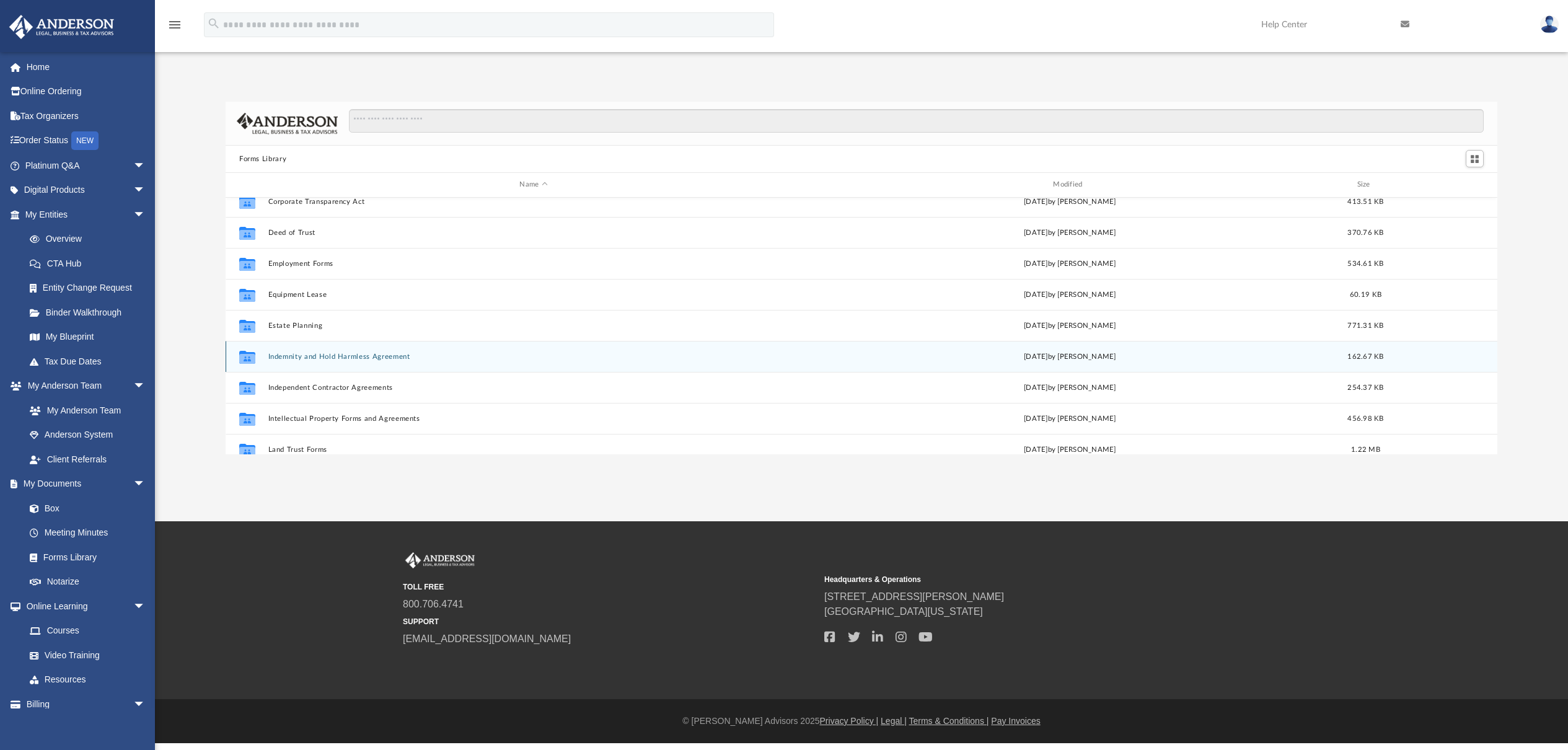
click at [388, 356] on button "Indemnity and Hold Harmless Agreement" at bounding box center [534, 357] width 531 height 8
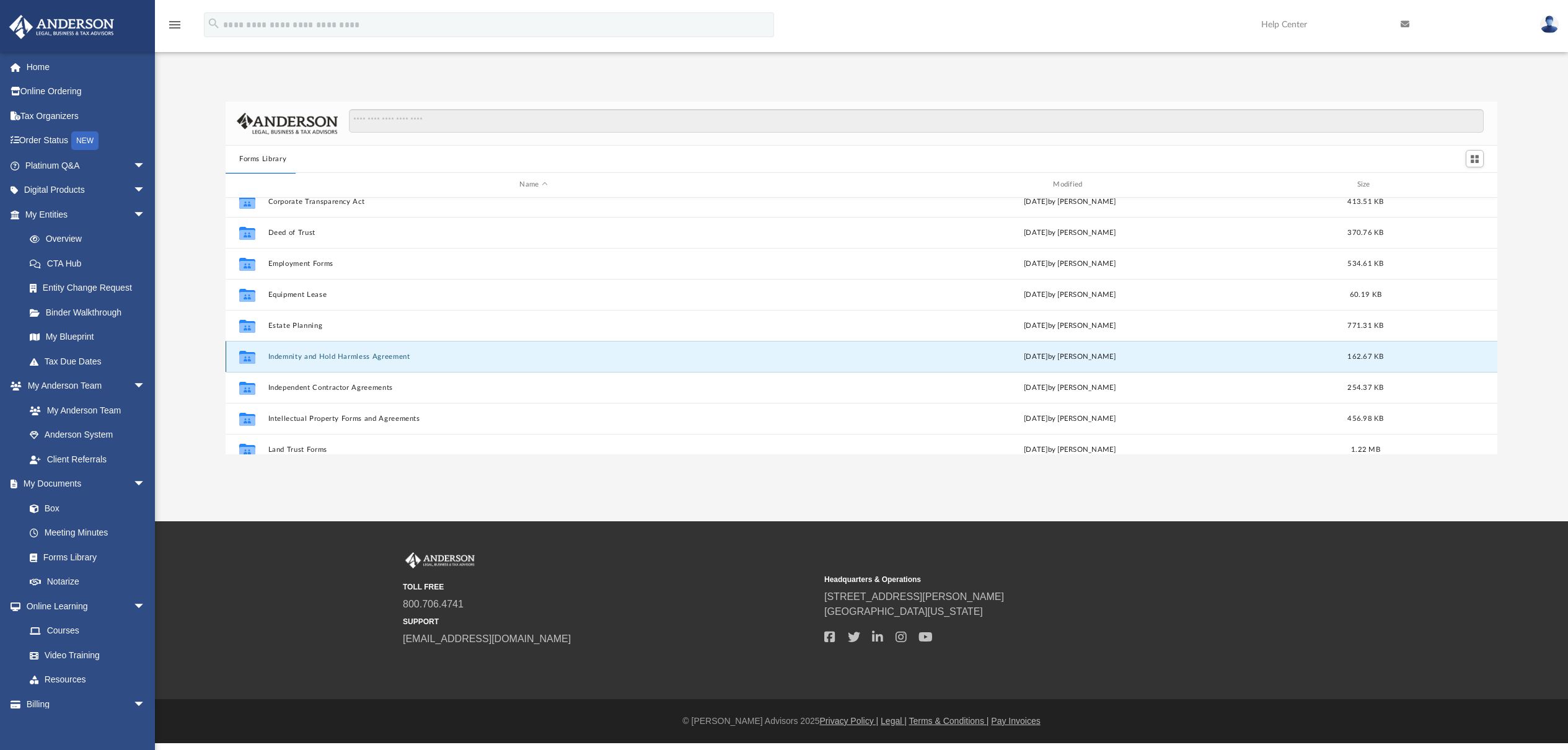
scroll to position [0, 0]
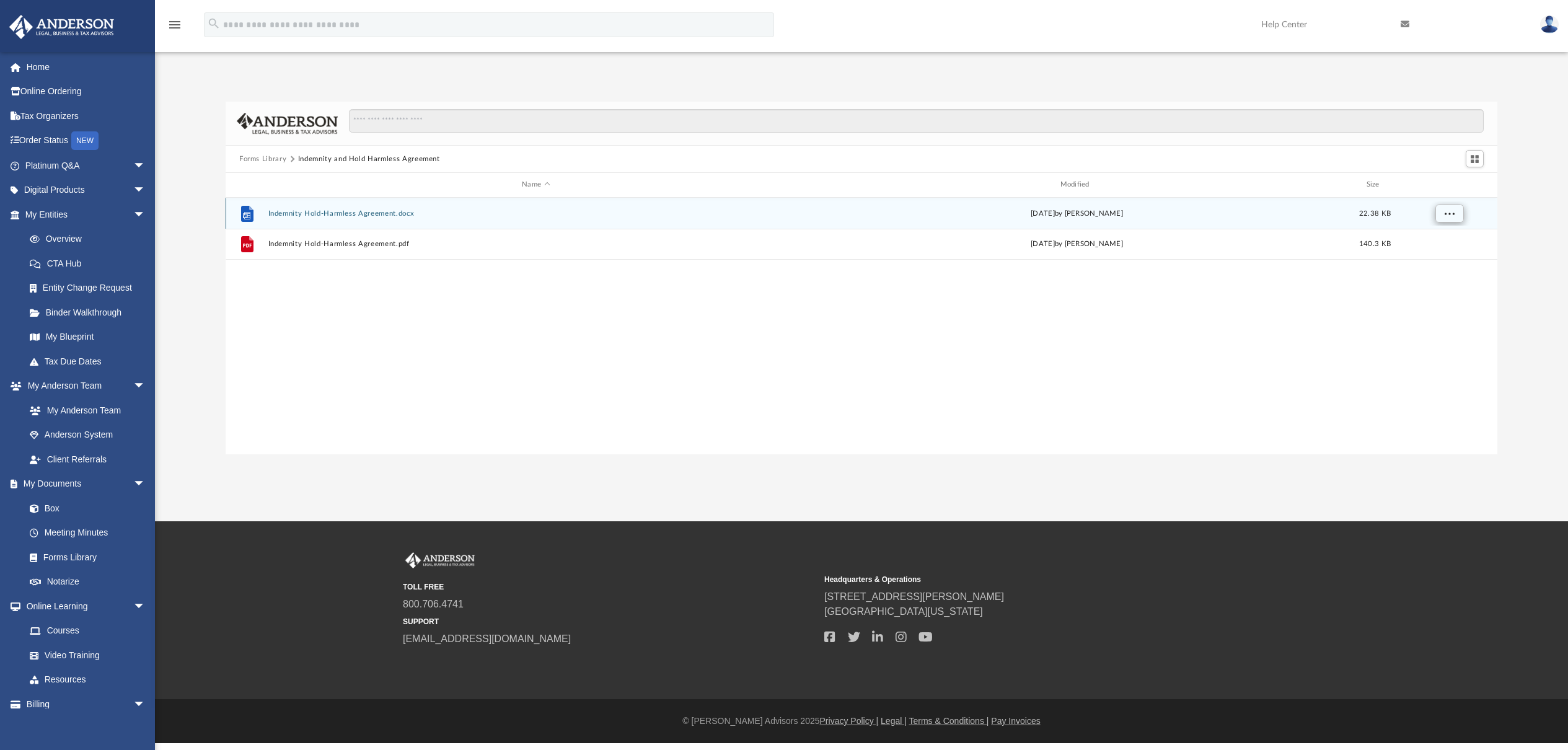
click at [1453, 214] on span "More options" at bounding box center [1449, 213] width 10 height 7
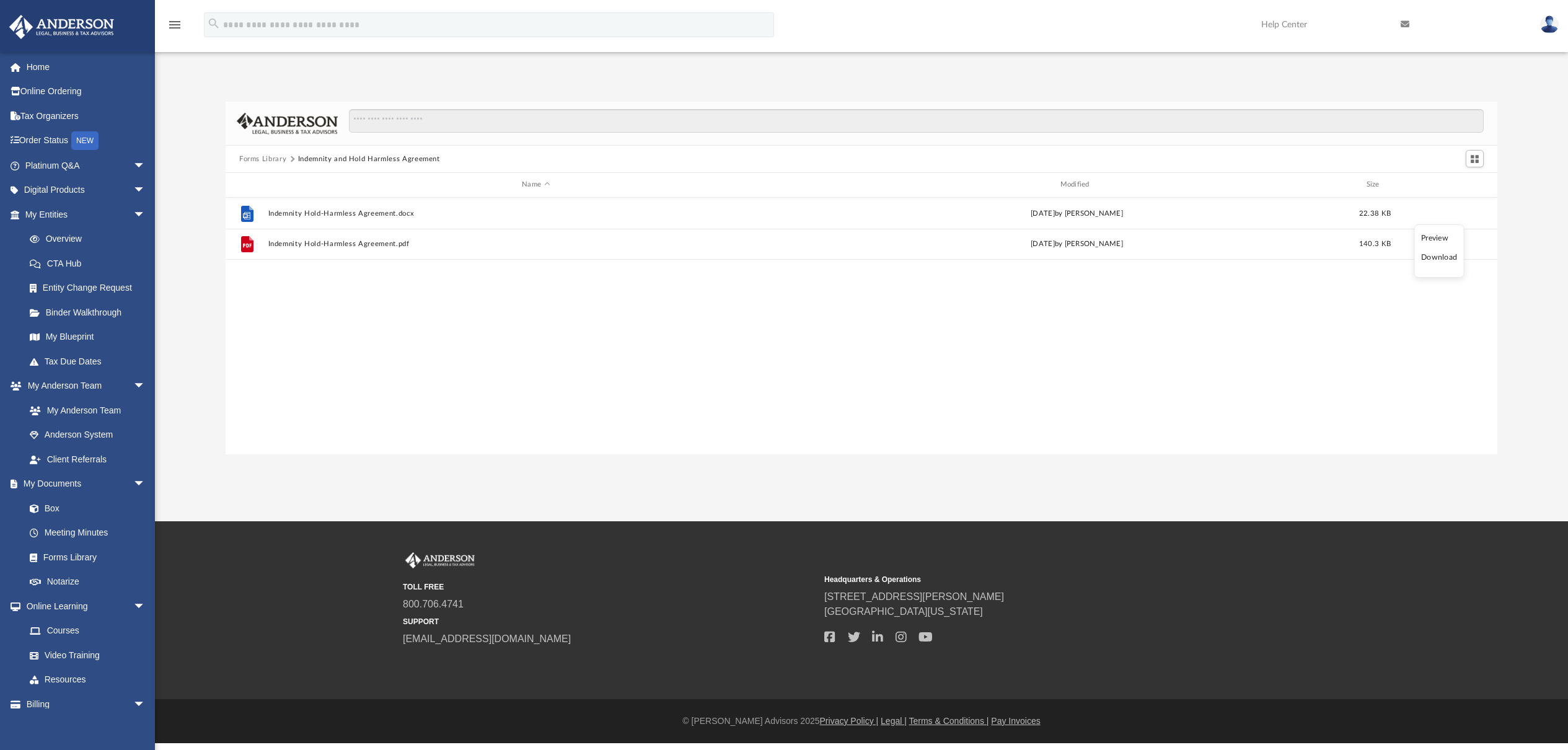
click at [1434, 261] on li "Download" at bounding box center [1439, 257] width 36 height 13
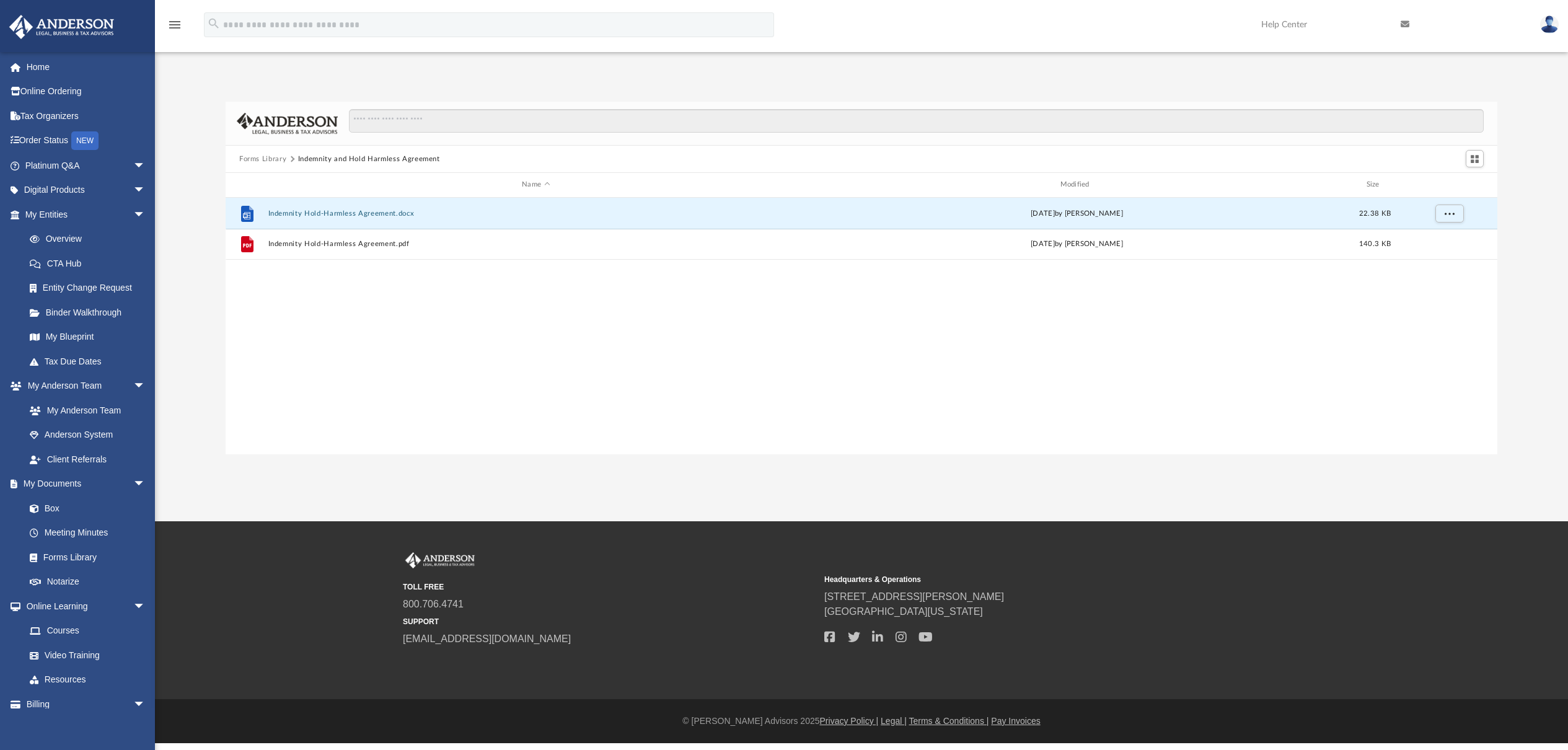
click at [268, 158] on button "Forms Library" at bounding box center [263, 159] width 47 height 11
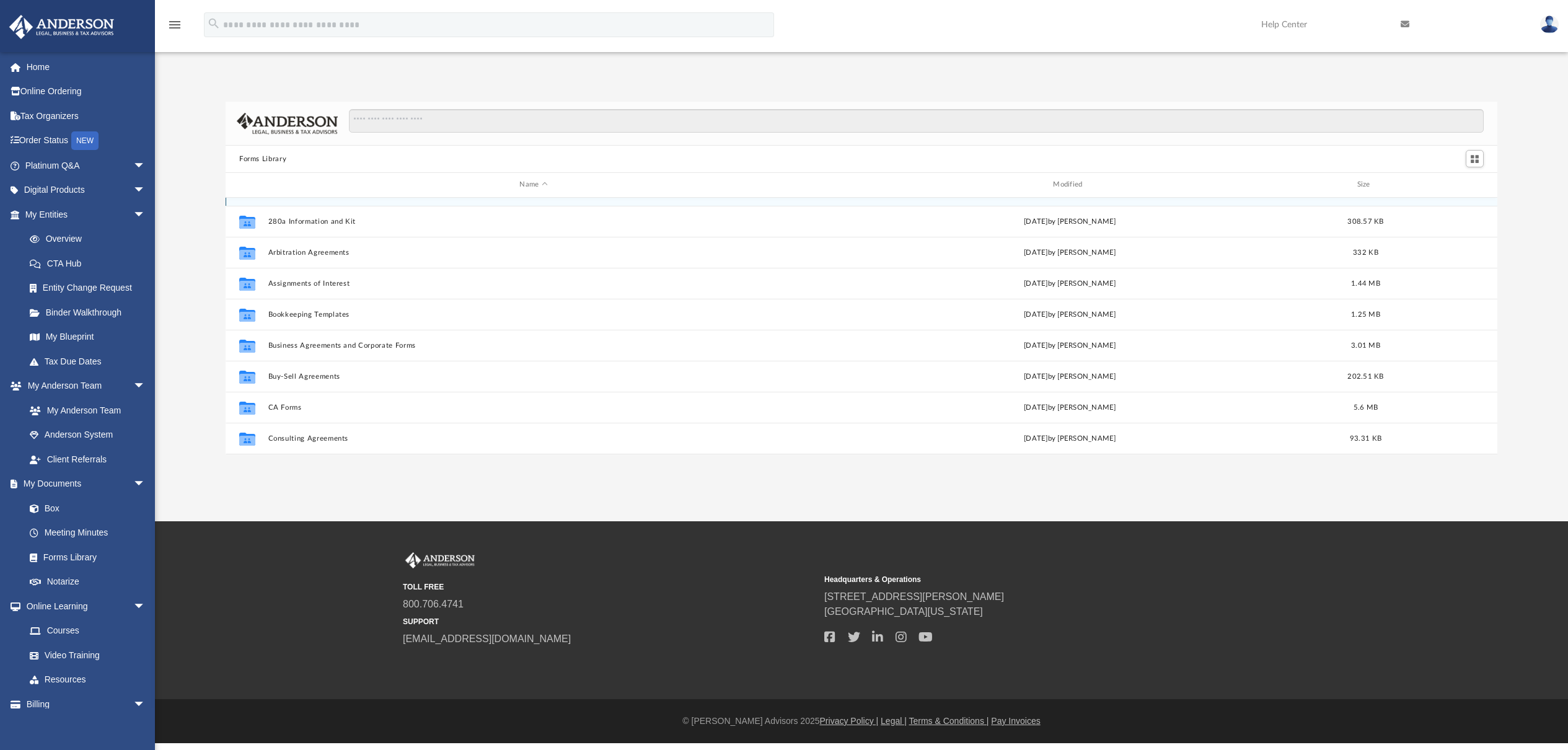
scroll to position [25, 0]
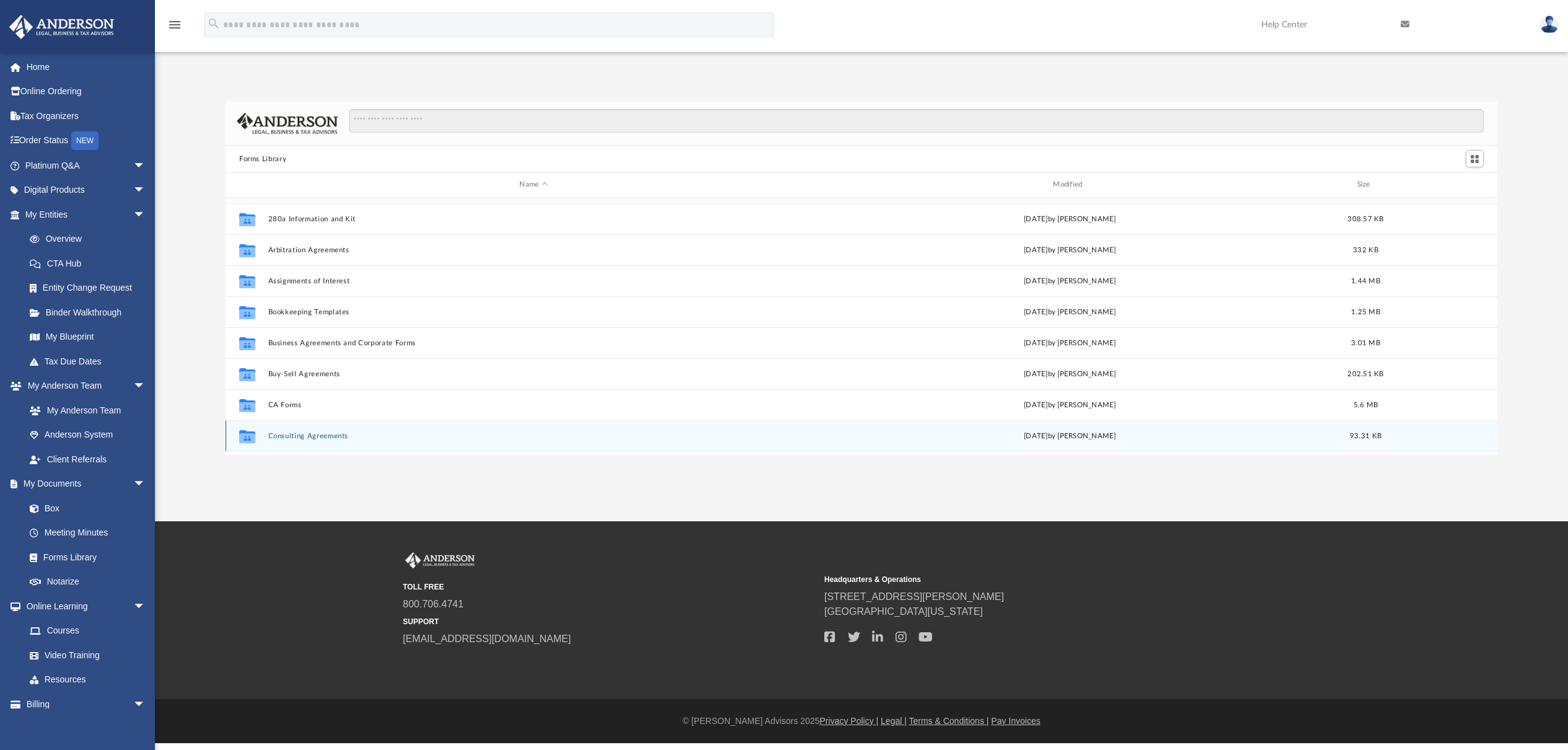
click at [318, 433] on button "Consulting Agreements" at bounding box center [534, 436] width 531 height 8
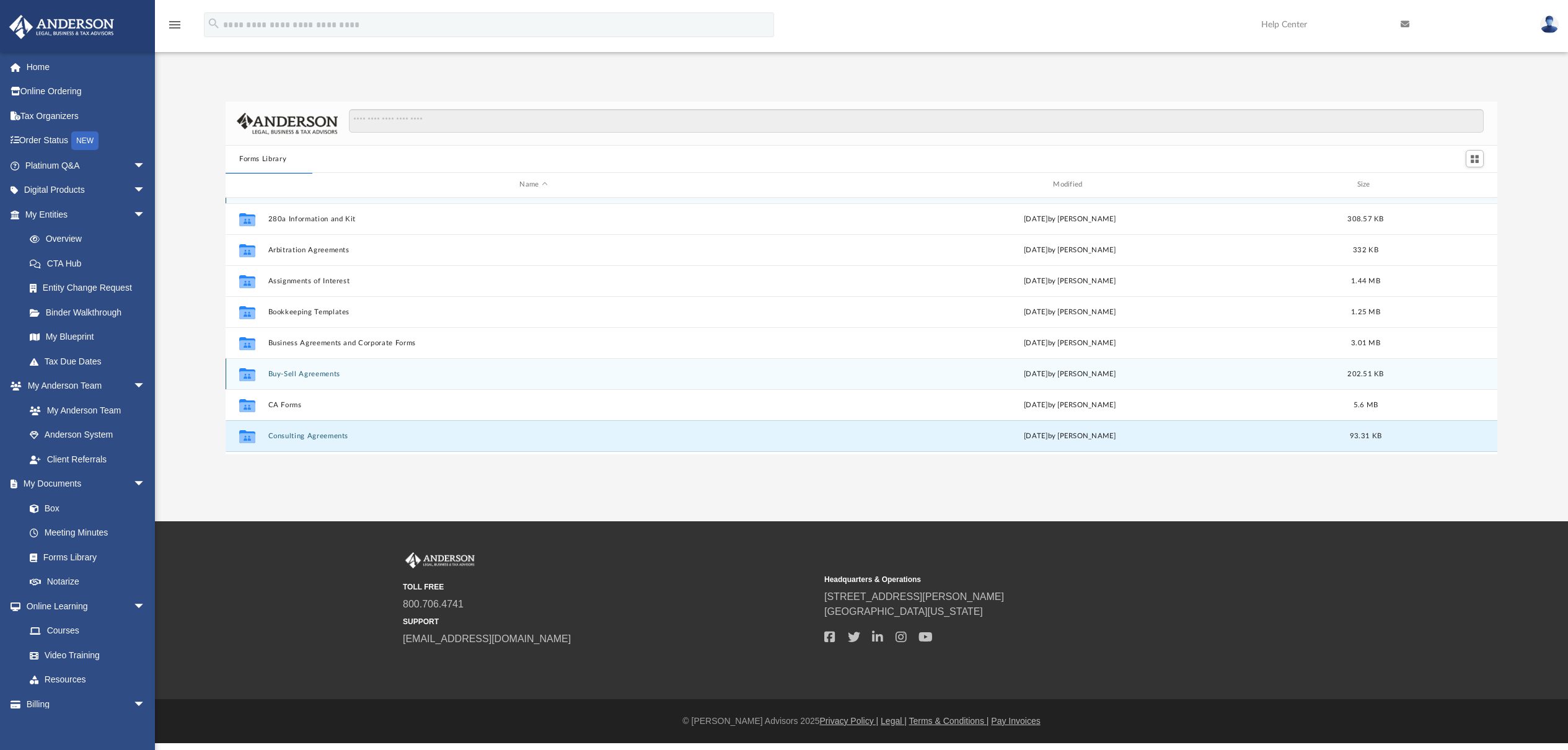
scroll to position [0, 0]
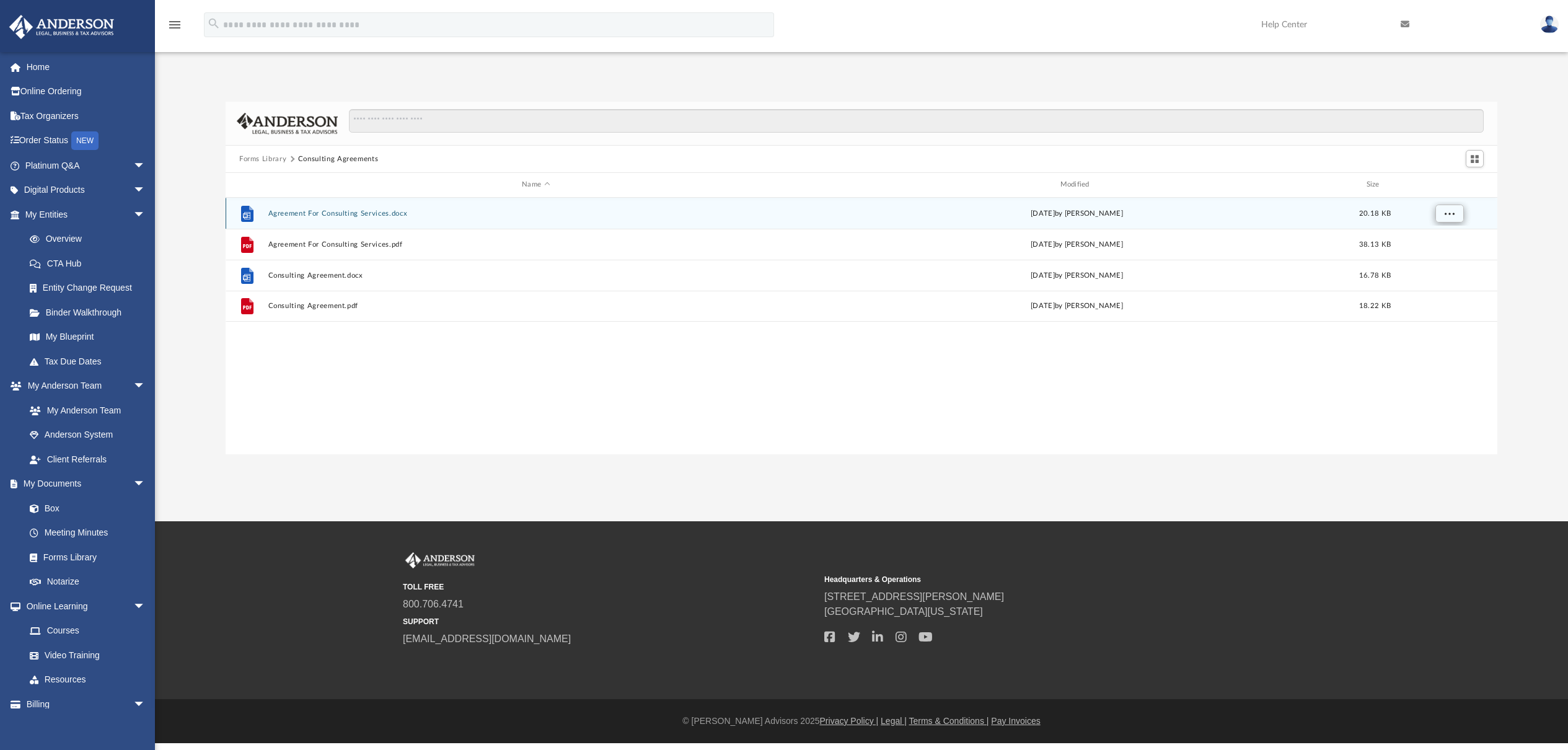
click at [1446, 216] on span "More options" at bounding box center [1449, 213] width 10 height 7
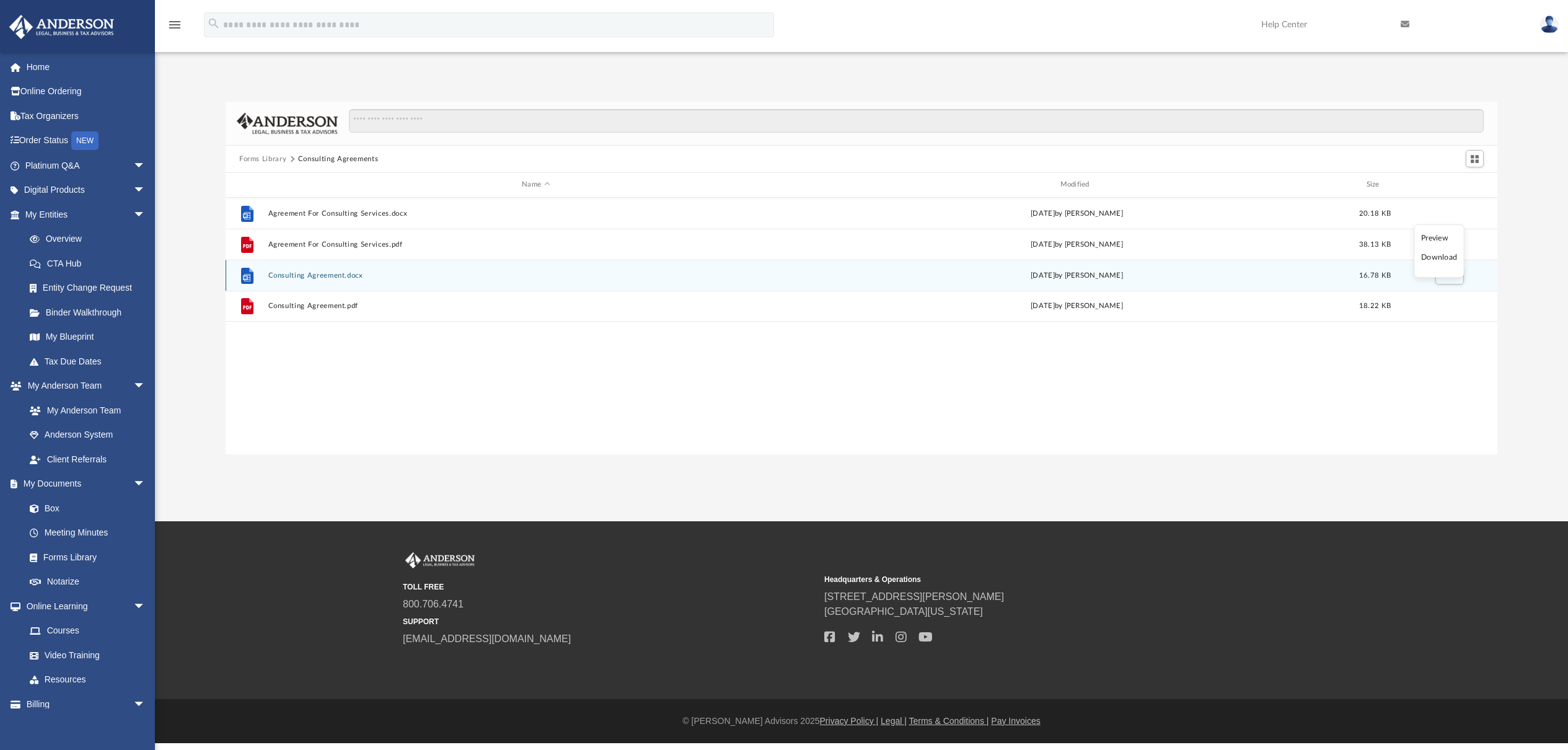
click at [346, 274] on button "Consulting Agreement.docx" at bounding box center [536, 275] width 535 height 8
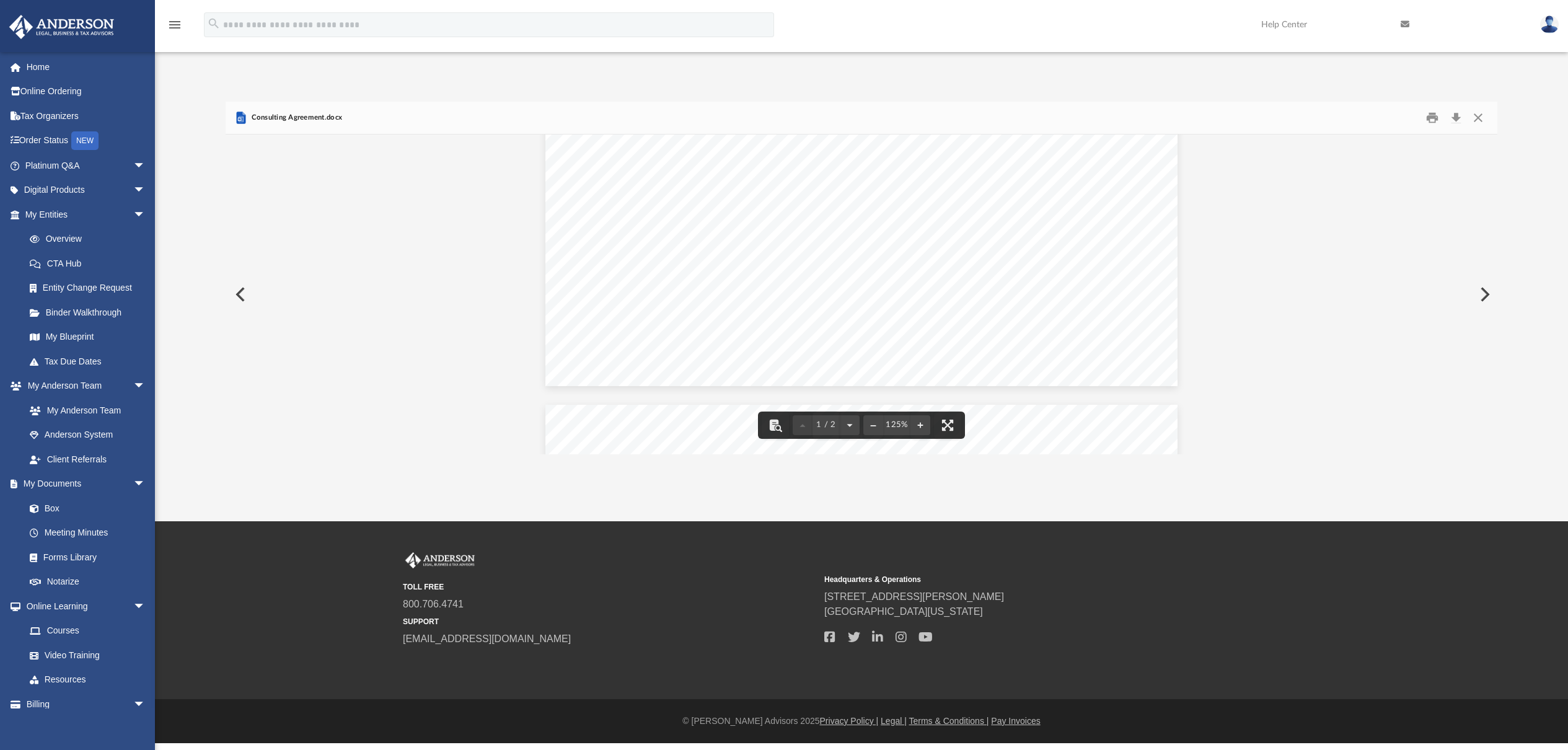
scroll to position [0, 0]
click at [1456, 121] on button "Download" at bounding box center [1456, 118] width 22 height 20
